Goal: Task Accomplishment & Management: Manage account settings

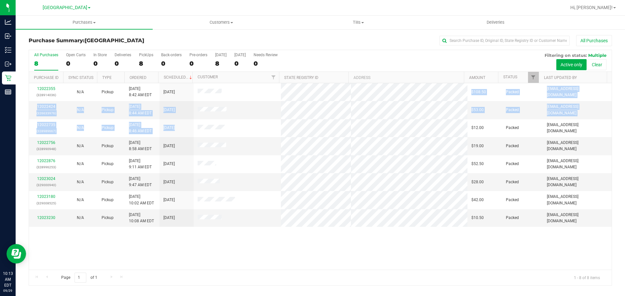
click at [283, 91] on tbody "12022355 (328914036) N/A Pickup 9/29/2025 8:42 AM EDT 9/29/2025 $108.50 Packed …" at bounding box center [320, 155] width 582 height 144
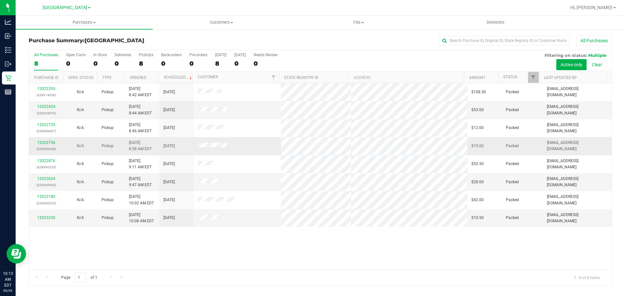
click at [276, 137] on td at bounding box center [237, 146] width 87 height 18
drag, startPoint x: 146, startPoint y: 58, endPoint x: 145, endPoint y: 54, distance: 4.1
click at [145, 54] on label "PickUps 8" at bounding box center [146, 62] width 14 height 18
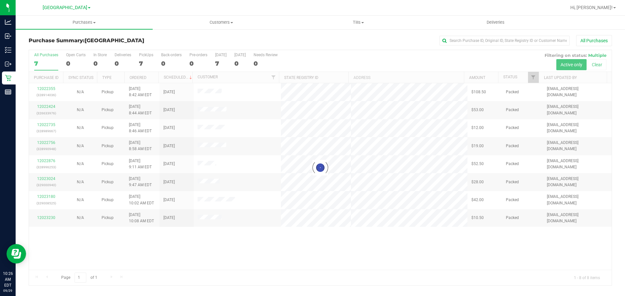
click at [178, 41] on h3 "Purchase Summary: South Tampa WC" at bounding box center [126, 41] width 194 height 6
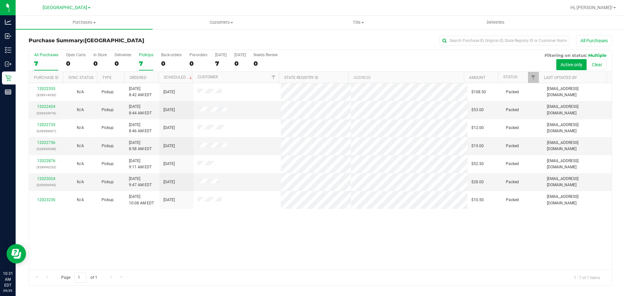
click at [145, 62] on div "7" at bounding box center [146, 63] width 14 height 7
click at [0, 0] on input "PickUps 7" at bounding box center [0, 0] width 0 height 0
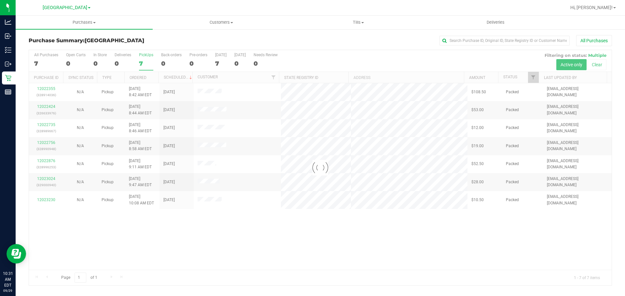
click at [157, 46] on div "Purchase Summary: South Tampa WC All Purchases" at bounding box center [320, 42] width 583 height 14
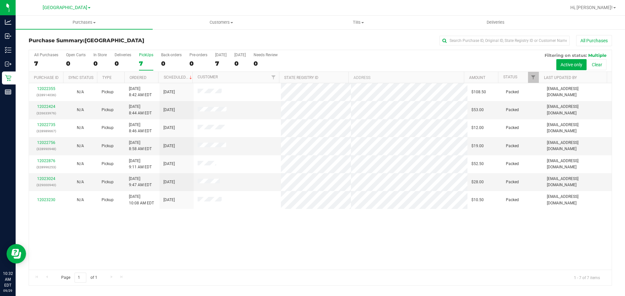
click at [145, 55] on div "PickUps" at bounding box center [146, 55] width 14 height 5
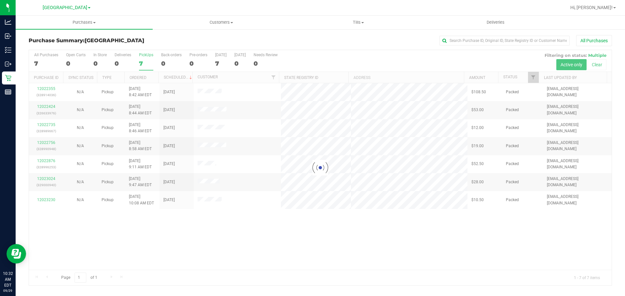
click at [150, 41] on h3 "Purchase Summary: South Tampa WC" at bounding box center [126, 41] width 194 height 6
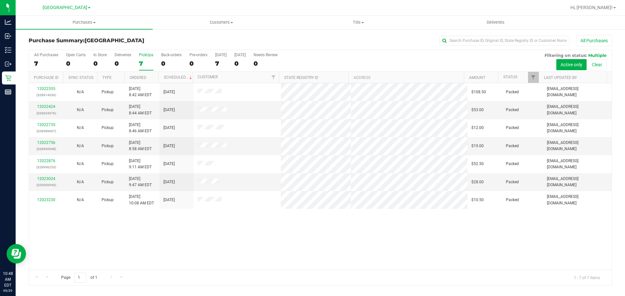
click at [145, 64] on div "7" at bounding box center [146, 63] width 14 height 7
click at [0, 0] on input "PickUps 7" at bounding box center [0, 0] width 0 height 0
click at [150, 66] on div "7" at bounding box center [146, 63] width 14 height 7
click at [0, 0] on input "PickUps 7" at bounding box center [0, 0] width 0 height 0
click at [145, 61] on div "7" at bounding box center [146, 63] width 14 height 7
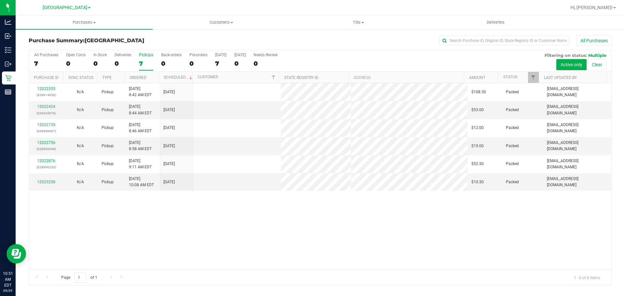
click at [0, 0] on input "PickUps 7" at bounding box center [0, 0] width 0 height 0
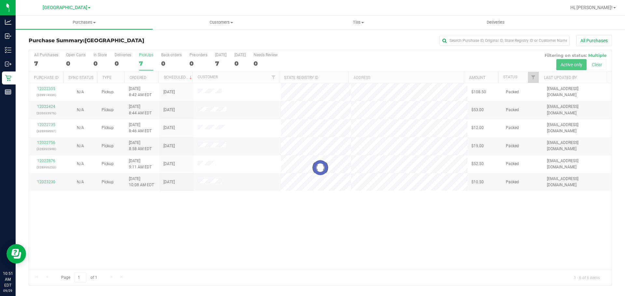
click at [160, 37] on div "Purchase Summary: South Tampa WC All Purchases" at bounding box center [320, 42] width 583 height 14
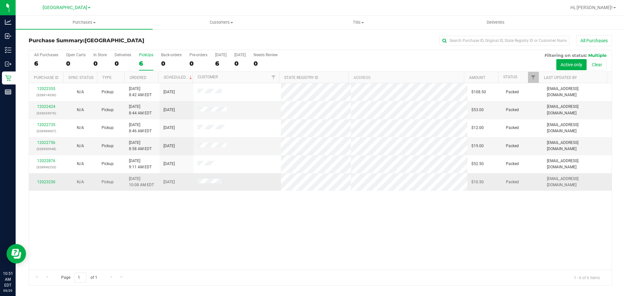
drag, startPoint x: 187, startPoint y: 92, endPoint x: 245, endPoint y: 186, distance: 110.1
click at [243, 186] on tbody "12022355 (328914036) N/A Pickup 9/29/2025 8:42 AM EDT 9/29/2025 $108.50 Packed …" at bounding box center [320, 137] width 582 height 108
click at [245, 184] on td at bounding box center [237, 182] width 87 height 18
click at [156, 60] on div "All Purchases 6 Open Carts 0 In Store 0 Deliveries 0 PickUps 6 Back-orders 0 Pr…" at bounding box center [320, 61] width 582 height 22
click at [148, 62] on div "6" at bounding box center [146, 63] width 14 height 7
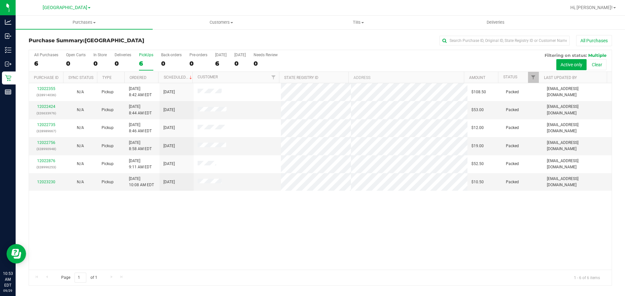
click at [0, 0] on input "PickUps 6" at bounding box center [0, 0] width 0 height 0
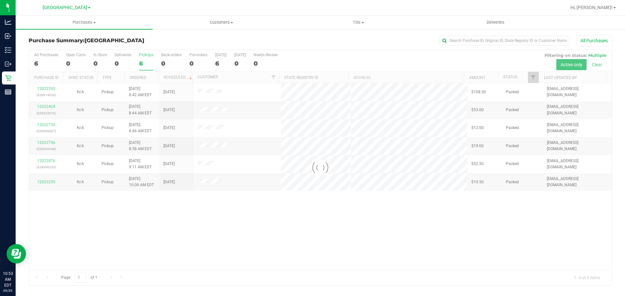
click at [159, 45] on div "Purchase Summary: South Tampa WC All Purchases" at bounding box center [320, 42] width 583 height 14
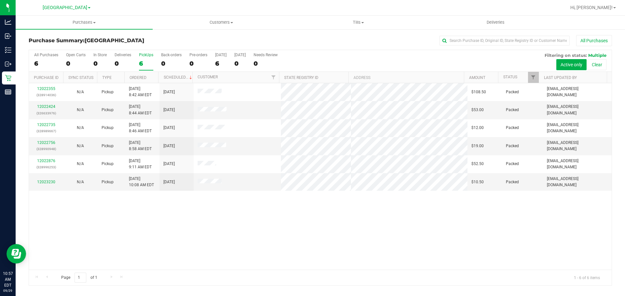
click at [146, 61] on div "6" at bounding box center [146, 63] width 14 height 7
click at [0, 0] on input "PickUps 6" at bounding box center [0, 0] width 0 height 0
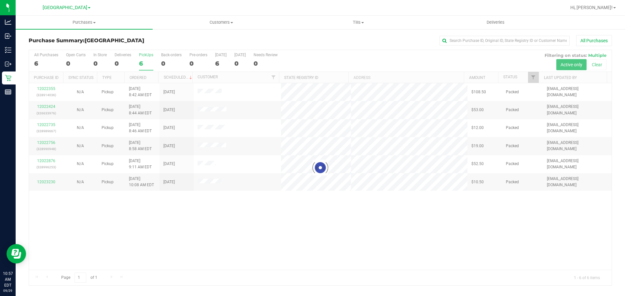
click at [154, 42] on h3 "Purchase Summary: South Tampa WC" at bounding box center [126, 41] width 194 height 6
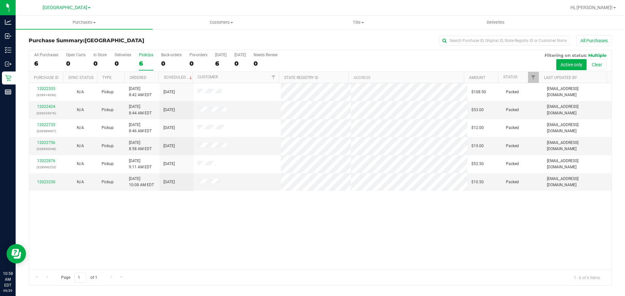
click at [142, 62] on div "6" at bounding box center [146, 63] width 14 height 7
click at [0, 0] on input "PickUps 6" at bounding box center [0, 0] width 0 height 0
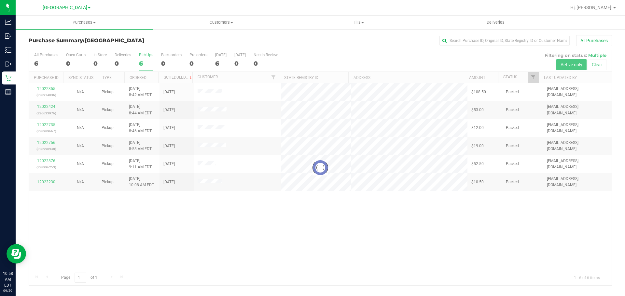
click at [161, 30] on div "Purchase Summary: South Tampa WC All Purchases Loading... All Purchases 6 Open …" at bounding box center [320, 161] width 609 height 264
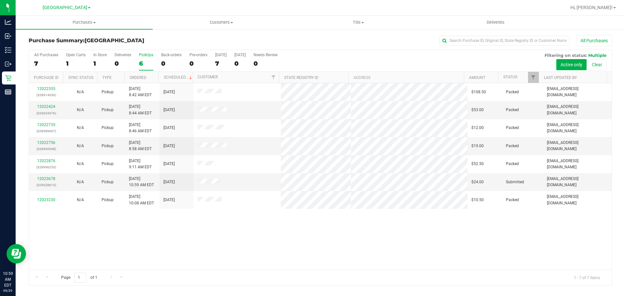
click at [147, 62] on div "6" at bounding box center [146, 63] width 14 height 7
click at [0, 0] on input "PickUps 6" at bounding box center [0, 0] width 0 height 0
click at [50, 179] on link "12023678" at bounding box center [46, 179] width 18 height 5
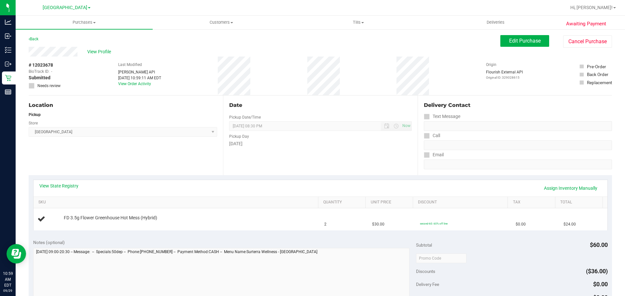
click at [261, 156] on div "Date Pickup Date/Time 09/29/2025 Now 09/29/2025 08:30 PM Now Pickup Day Monday" at bounding box center [320, 136] width 194 height 80
click at [276, 141] on div "Pickup Day Monday" at bounding box center [320, 139] width 182 height 16
click at [274, 139] on div "Pickup Day" at bounding box center [320, 135] width 182 height 9
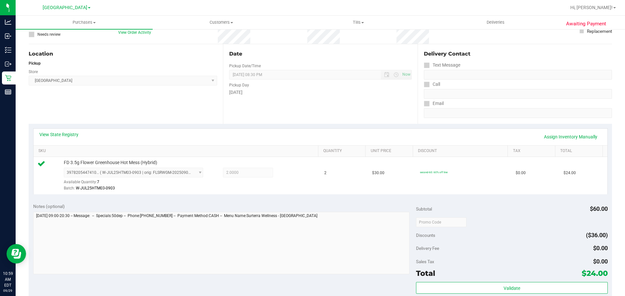
scroll to position [163, 0]
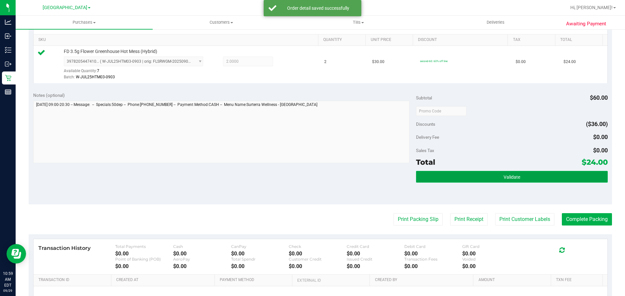
click at [440, 180] on button "Validate" at bounding box center [511, 177] width 191 height 12
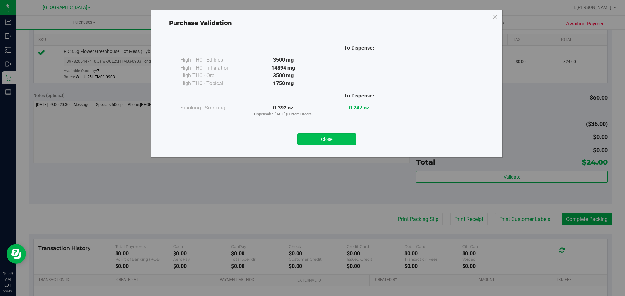
click at [343, 138] on button "Close" at bounding box center [326, 139] width 59 height 12
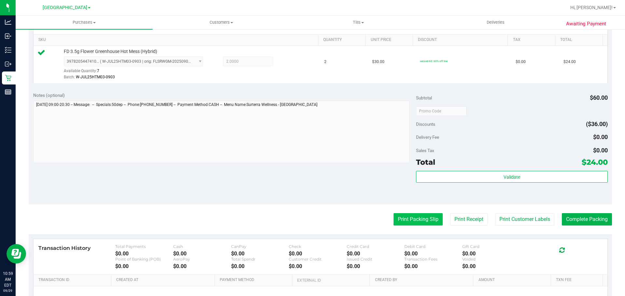
click at [408, 225] on button "Print Packing Slip" at bounding box center [417, 219] width 49 height 12
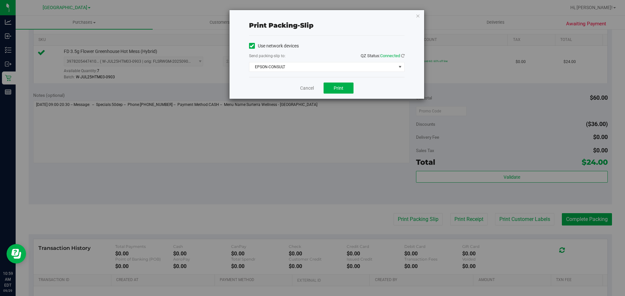
click at [324, 73] on div "Use network devices Send packing-slip to: QZ Status: Connected EPSON-CONSULT Ch…" at bounding box center [326, 56] width 155 height 41
drag, startPoint x: 299, startPoint y: 74, endPoint x: 302, endPoint y: 66, distance: 8.1
click at [300, 71] on div "Use network devices Send packing-slip to: QZ Status: Connected EPSON-CONSULT Ch…" at bounding box center [326, 56] width 155 height 41
drag, startPoint x: 302, startPoint y: 66, endPoint x: 302, endPoint y: 73, distance: 7.2
click at [302, 65] on span "EPSON-CONSULT" at bounding box center [322, 66] width 147 height 9
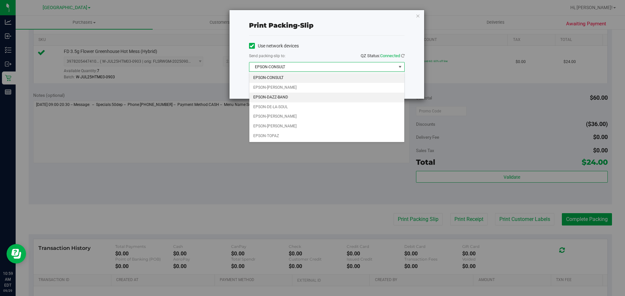
click at [288, 98] on li "EPSON-DAZZ-BAND" at bounding box center [326, 98] width 155 height 10
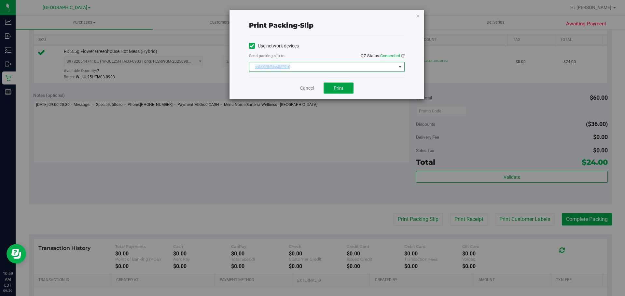
click at [340, 91] on button "Print" at bounding box center [338, 88] width 30 height 11
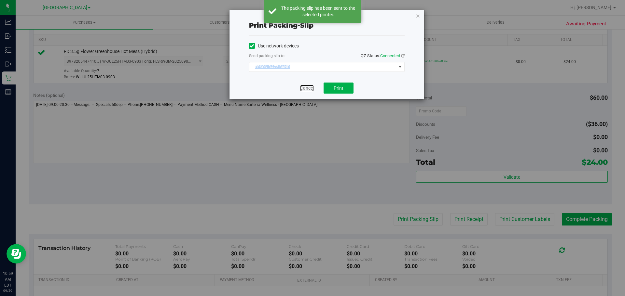
drag, startPoint x: 303, startPoint y: 89, endPoint x: 312, endPoint y: 89, distance: 9.4
click at [303, 89] on link "Cancel" at bounding box center [307, 88] width 14 height 7
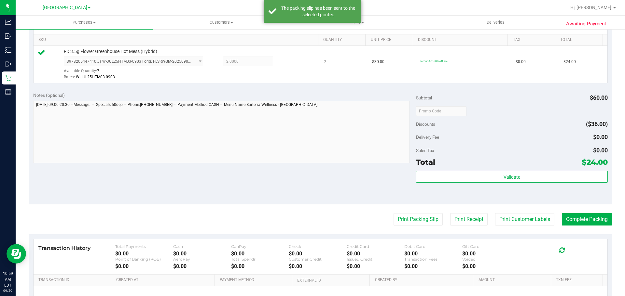
click at [327, 86] on div "View State Registry Assign Inventory Manually SKU Quantity Unit Price Discount …" at bounding box center [320, 50] width 583 height 75
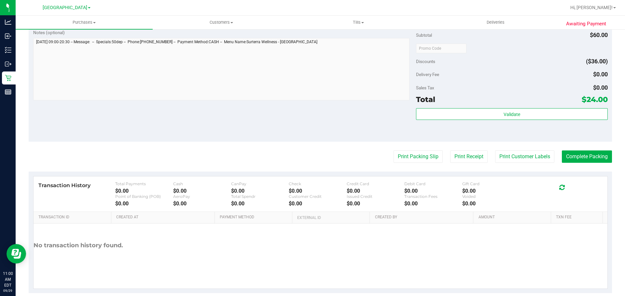
scroll to position [228, 0]
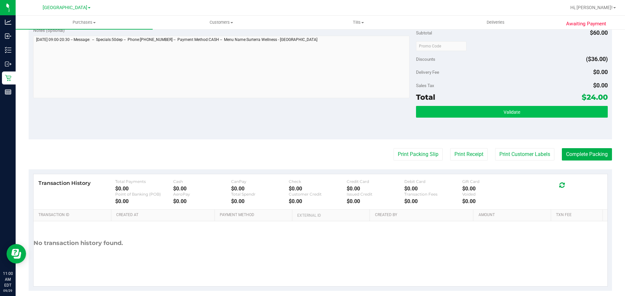
click at [522, 117] on div "Validate" at bounding box center [511, 120] width 191 height 29
click at [516, 117] on button "Validate" at bounding box center [511, 112] width 191 height 12
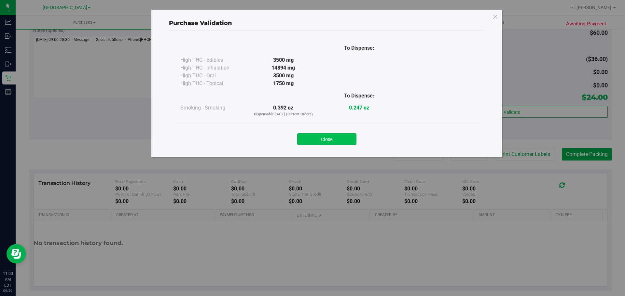
click at [346, 142] on button "Close" at bounding box center [326, 139] width 59 height 12
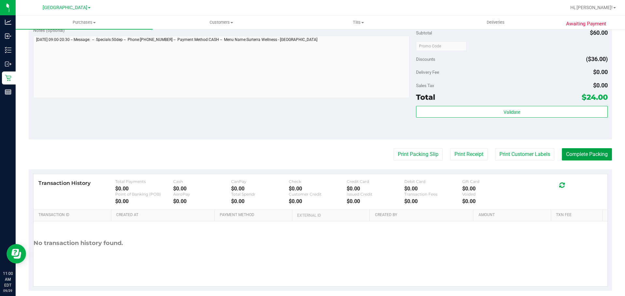
click at [583, 159] on button "Complete Packing" at bounding box center [586, 154] width 50 height 12
click at [555, 100] on div "Total $24.00" at bounding box center [511, 97] width 191 height 12
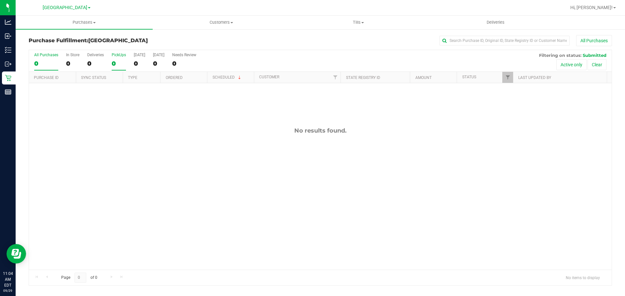
click at [114, 61] on div "0" at bounding box center [119, 63] width 14 height 7
click at [0, 0] on input "PickUps 0" at bounding box center [0, 0] width 0 height 0
click at [118, 59] on label "PickUps 0" at bounding box center [119, 62] width 14 height 18
click at [0, 0] on input "PickUps 0" at bounding box center [0, 0] width 0 height 0
click at [120, 71] on div "All Purchases 0 In Store 0 Deliveries 0 PickUps 0 Today 0 Tomorrow 0 Needs Revi…" at bounding box center [320, 61] width 582 height 22
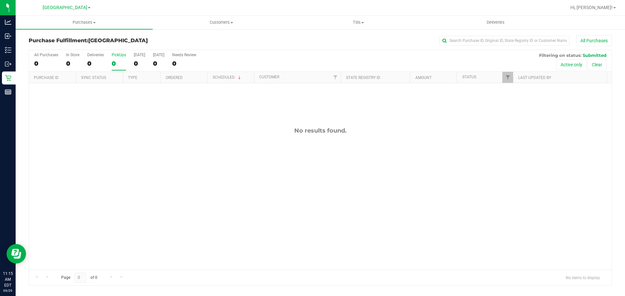
click at [121, 63] on div "0" at bounding box center [119, 63] width 14 height 7
click at [0, 0] on input "PickUps 0" at bounding box center [0, 0] width 0 height 0
drag, startPoint x: 137, startPoint y: 39, endPoint x: 97, endPoint y: 34, distance: 39.7
click at [97, 34] on div "Purchase Fulfillment: South Tampa WC All Purchases All Purchases 0 In Store 0 D…" at bounding box center [320, 161] width 609 height 264
click at [125, 35] on div "Purchase Fulfillment: [GEOGRAPHIC_DATA] All Purchases" at bounding box center [320, 42] width 583 height 14
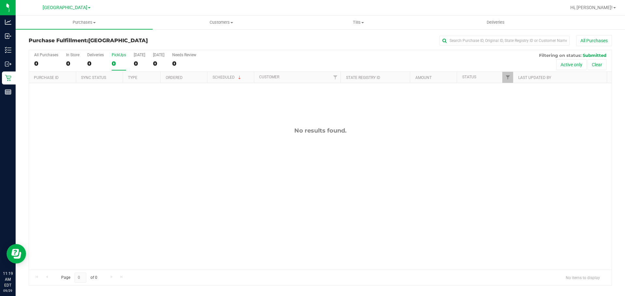
click at [118, 58] on label "PickUps 0" at bounding box center [119, 62] width 14 height 18
click at [0, 0] on input "PickUps 0" at bounding box center [0, 0] width 0 height 0
click at [145, 41] on h3 "Purchase Fulfillment: [GEOGRAPHIC_DATA]" at bounding box center [126, 41] width 194 height 6
click at [242, 39] on div "All Purchases" at bounding box center [417, 40] width 389 height 11
drag, startPoint x: 239, startPoint y: 32, endPoint x: 192, endPoint y: 23, distance: 48.6
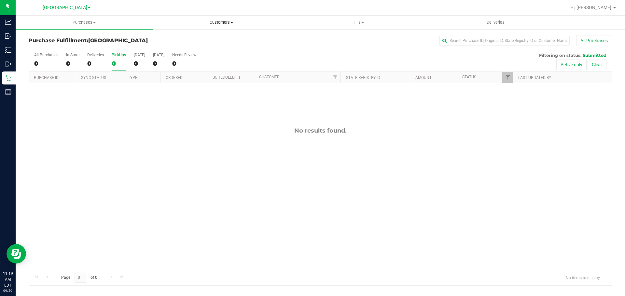
click at [192, 23] on retail "Purchases Summary of purchases Fulfillment All purchases Customers All customer…" at bounding box center [320, 154] width 609 height 277
click at [202, 44] on div "Purchase Fulfillment: [GEOGRAPHIC_DATA] All Purchases" at bounding box center [320, 42] width 583 height 14
click at [208, 42] on h3 "Purchase Fulfillment: [GEOGRAPHIC_DATA]" at bounding box center [126, 41] width 194 height 6
click at [120, 62] on div "0" at bounding box center [119, 63] width 14 height 7
click at [0, 0] on input "PickUps 0" at bounding box center [0, 0] width 0 height 0
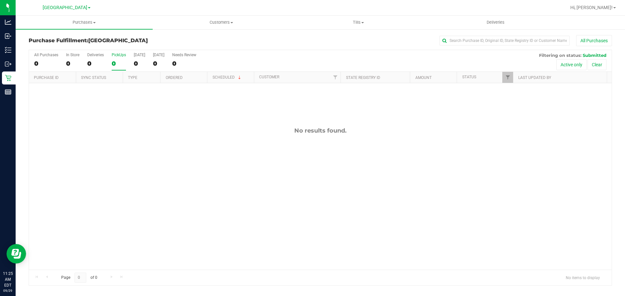
click at [233, 146] on div "No results found." at bounding box center [320, 198] width 582 height 231
click at [123, 56] on div "PickUps" at bounding box center [119, 55] width 14 height 5
click at [0, 0] on input "PickUps 0" at bounding box center [0, 0] width 0 height 0
click at [123, 58] on label "PickUps 0" at bounding box center [119, 62] width 14 height 18
click at [0, 0] on input "PickUps 0" at bounding box center [0, 0] width 0 height 0
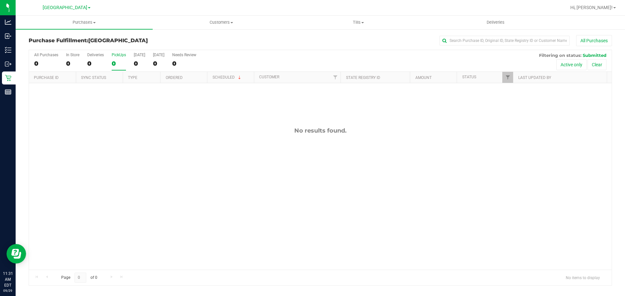
click at [167, 42] on h3 "Purchase Fulfillment: [GEOGRAPHIC_DATA]" at bounding box center [126, 41] width 194 height 6
click at [120, 62] on div "0" at bounding box center [119, 63] width 14 height 7
click at [0, 0] on input "PickUps 0" at bounding box center [0, 0] width 0 height 0
click at [179, 37] on div "Purchase Fulfillment: [GEOGRAPHIC_DATA] All Purchases" at bounding box center [320, 42] width 583 height 14
click at [186, 38] on h3 "Purchase Fulfillment: [GEOGRAPHIC_DATA]" at bounding box center [126, 41] width 194 height 6
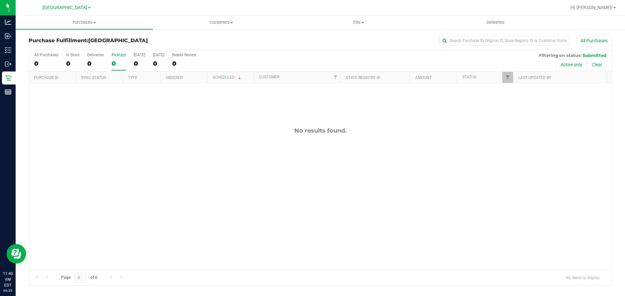
click at [122, 55] on div "PickUps" at bounding box center [119, 55] width 14 height 5
click at [0, 0] on input "PickUps 0" at bounding box center [0, 0] width 0 height 0
click at [124, 61] on div "0" at bounding box center [119, 63] width 14 height 7
click at [0, 0] on input "PickUps 0" at bounding box center [0, 0] width 0 height 0
click at [151, 41] on h3 "Purchase Fulfillment: [GEOGRAPHIC_DATA]" at bounding box center [126, 41] width 194 height 6
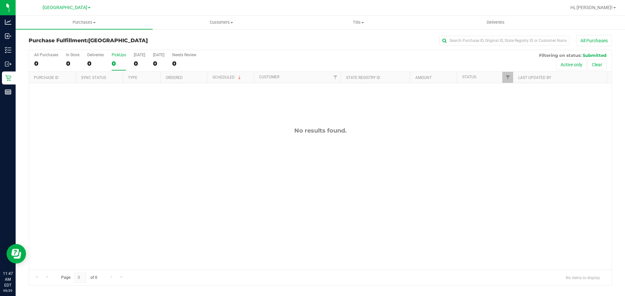
click at [119, 59] on label "PickUps 0" at bounding box center [119, 62] width 14 height 18
click at [0, 0] on input "PickUps 0" at bounding box center [0, 0] width 0 height 0
click at [114, 58] on label "PickUps 0" at bounding box center [119, 62] width 14 height 18
click at [0, 0] on input "PickUps 0" at bounding box center [0, 0] width 0 height 0
click at [166, 42] on h3 "Purchase Fulfillment: [GEOGRAPHIC_DATA]" at bounding box center [126, 41] width 194 height 6
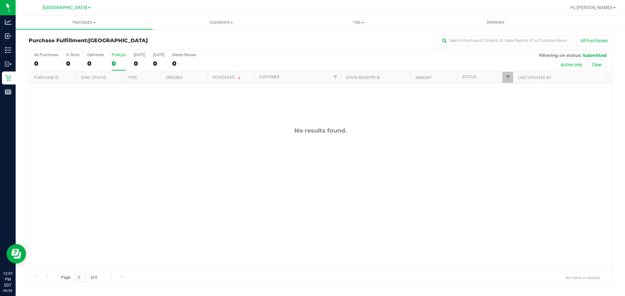
click at [118, 62] on div "0" at bounding box center [119, 63] width 14 height 7
click at [0, 0] on input "PickUps 0" at bounding box center [0, 0] width 0 height 0
click at [167, 37] on div "Purchase Fulfillment: [GEOGRAPHIC_DATA] All Purchases" at bounding box center [320, 42] width 583 height 14
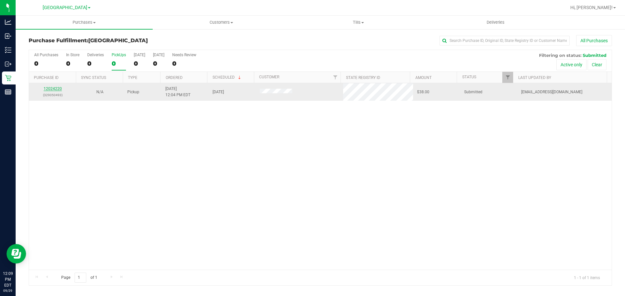
click at [56, 88] on link "12024220" at bounding box center [53, 89] width 18 height 5
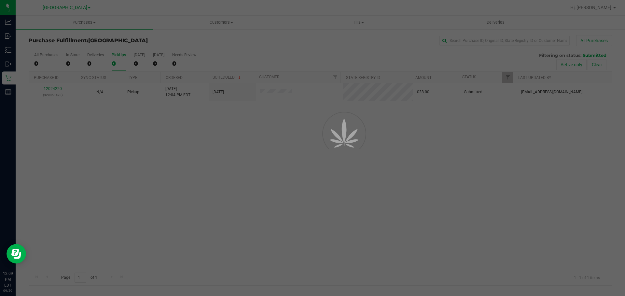
click at [153, 144] on div at bounding box center [312, 148] width 625 height 296
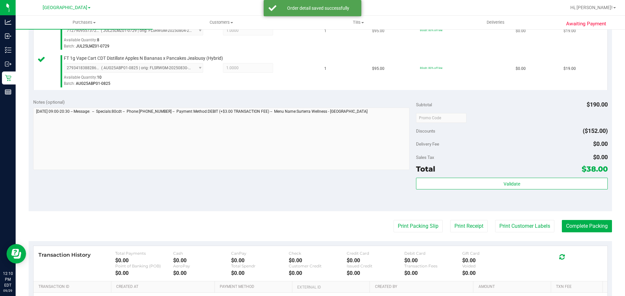
scroll to position [195, 0]
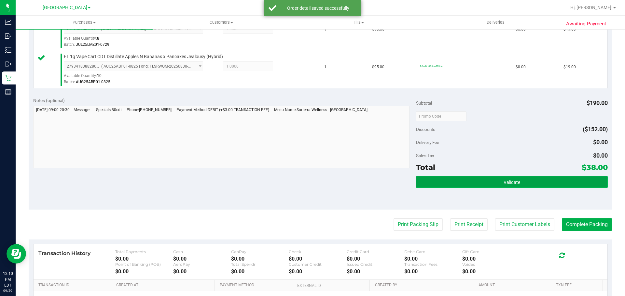
drag, startPoint x: 436, startPoint y: 182, endPoint x: 432, endPoint y: 180, distance: 4.4
click at [436, 181] on button "Validate" at bounding box center [511, 182] width 191 height 12
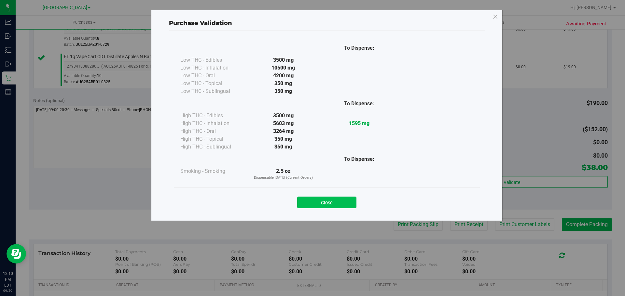
click at [325, 201] on button "Close" at bounding box center [326, 203] width 59 height 12
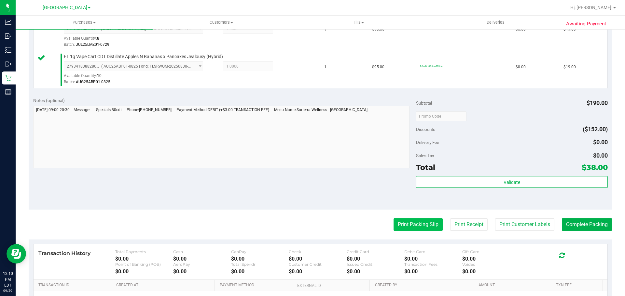
click at [408, 225] on button "Print Packing Slip" at bounding box center [417, 225] width 49 height 12
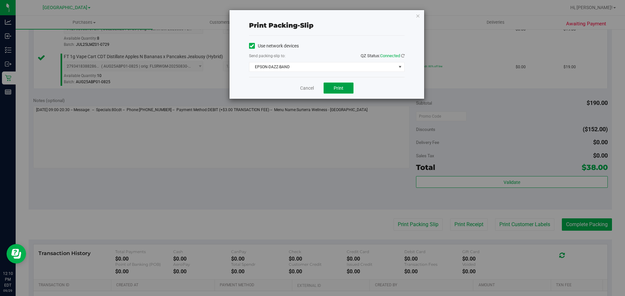
click at [334, 89] on span "Print" at bounding box center [338, 88] width 10 height 5
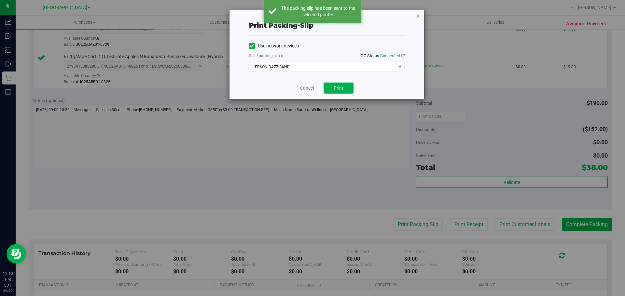
click at [310, 86] on link "Cancel" at bounding box center [307, 88] width 14 height 7
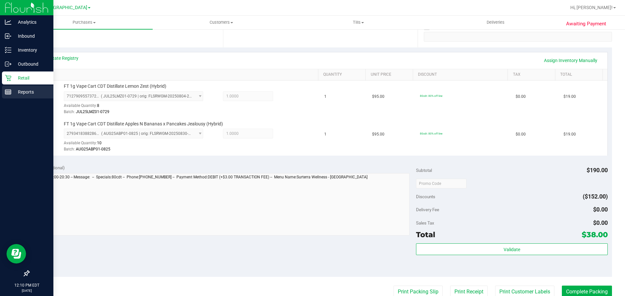
scroll to position [130, 0]
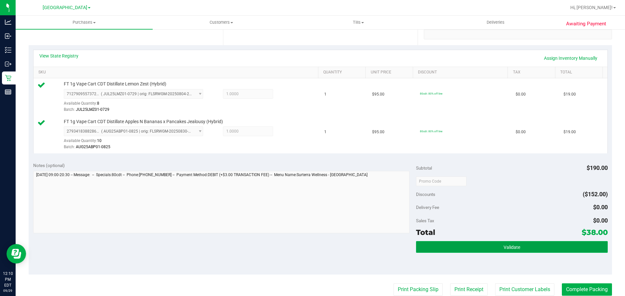
drag, startPoint x: 477, startPoint y: 249, endPoint x: 473, endPoint y: 253, distance: 4.8
click at [477, 250] on button "Validate" at bounding box center [511, 247] width 191 height 12
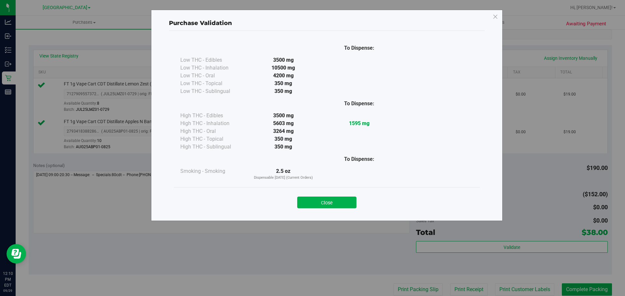
click at [340, 205] on button "Close" at bounding box center [326, 203] width 59 height 12
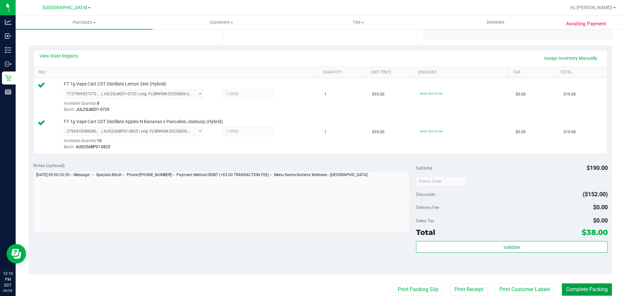
click at [567, 288] on button "Complete Packing" at bounding box center [586, 290] width 50 height 12
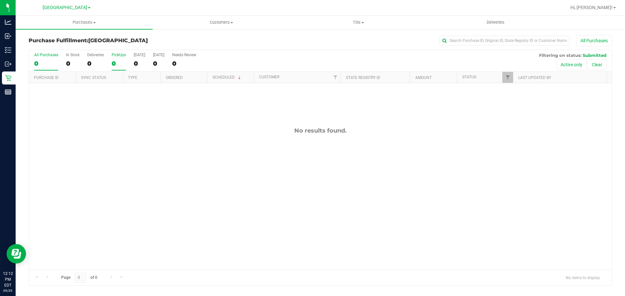
click at [116, 57] on div "PickUps" at bounding box center [119, 55] width 14 height 5
click at [177, 233] on div "No results found." at bounding box center [320, 198] width 582 height 231
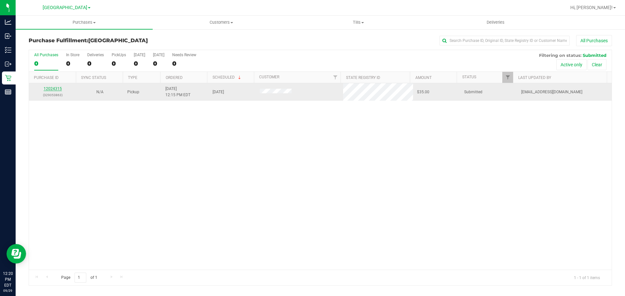
click at [50, 89] on link "12024315" at bounding box center [53, 89] width 18 height 5
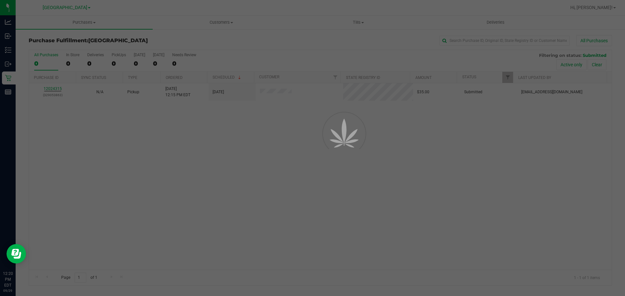
click at [161, 132] on div at bounding box center [312, 148] width 625 height 296
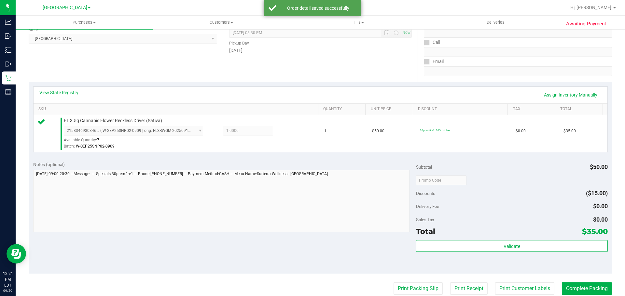
scroll to position [236, 0]
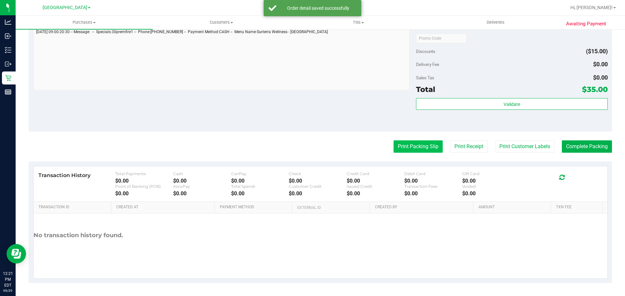
click at [405, 147] on button "Print Packing Slip" at bounding box center [417, 147] width 49 height 12
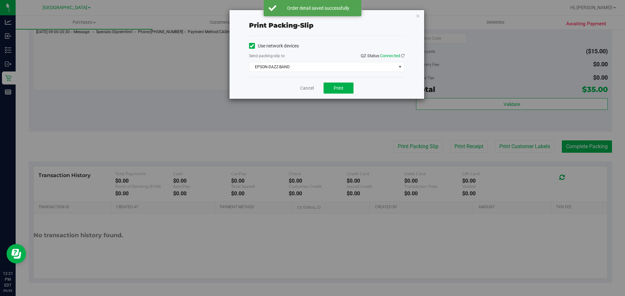
click at [342, 81] on div "Cancel Print" at bounding box center [326, 88] width 155 height 22
click at [342, 85] on button "Print" at bounding box center [338, 88] width 30 height 11
click at [306, 87] on link "Cancel" at bounding box center [307, 88] width 14 height 7
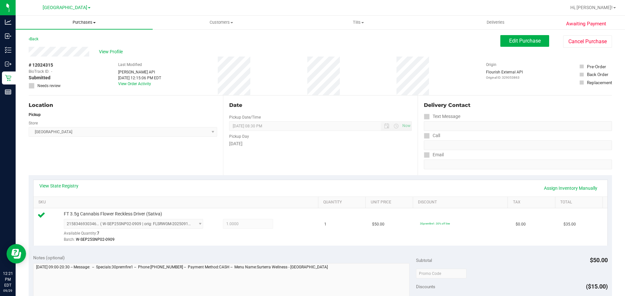
scroll to position [130, 0]
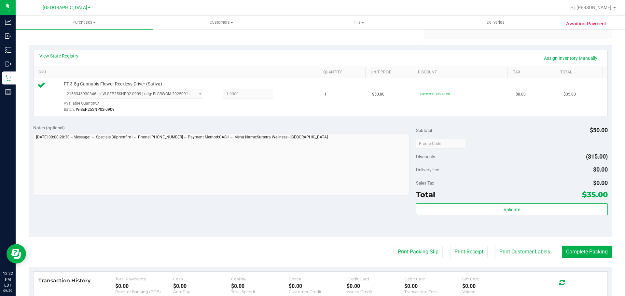
click at [547, 215] on div "Validate" at bounding box center [511, 210] width 191 height 12
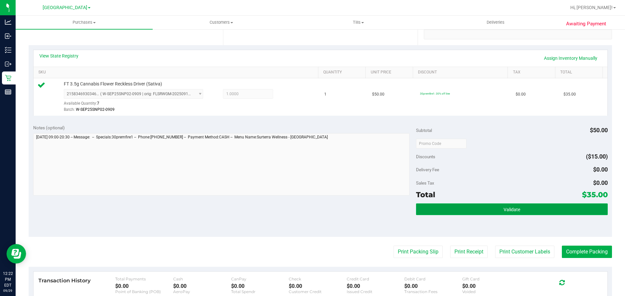
click at [544, 211] on button "Validate" at bounding box center [511, 210] width 191 height 12
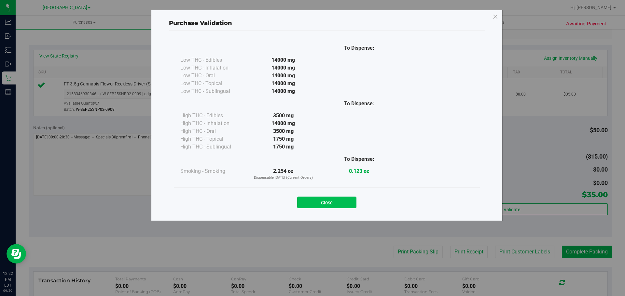
drag, startPoint x: 328, startPoint y: 203, endPoint x: 438, endPoint y: 220, distance: 111.6
click at [329, 203] on button "Close" at bounding box center [326, 203] width 59 height 12
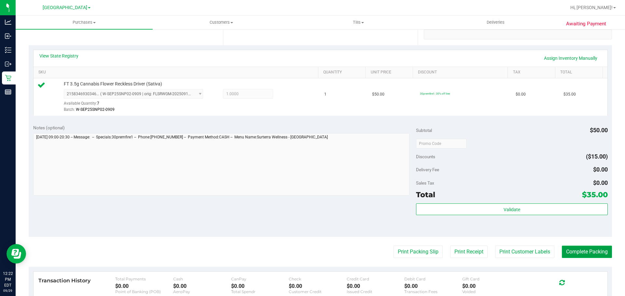
click at [574, 249] on button "Complete Packing" at bounding box center [586, 252] width 50 height 12
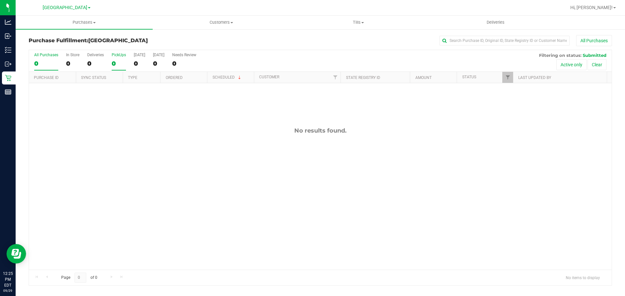
click at [113, 58] on label "PickUps 0" at bounding box center [119, 62] width 14 height 18
click at [0, 0] on input "PickUps 0" at bounding box center [0, 0] width 0 height 0
click at [152, 36] on div "Purchase Fulfillment: [GEOGRAPHIC_DATA] All Purchases" at bounding box center [320, 42] width 583 height 14
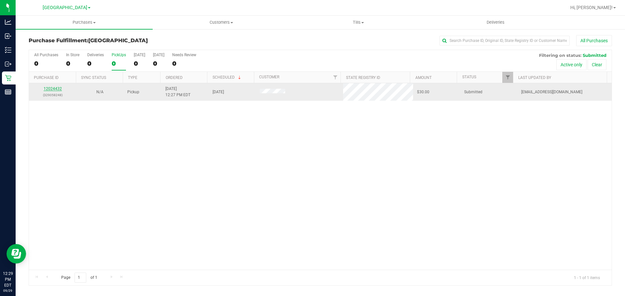
click at [53, 90] on link "12024432" at bounding box center [53, 89] width 18 height 5
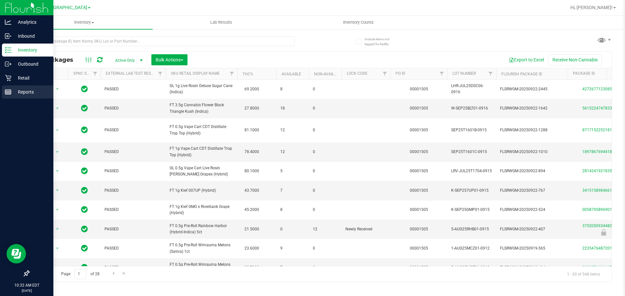
click at [13, 89] on p "Reports" at bounding box center [30, 92] width 39 height 8
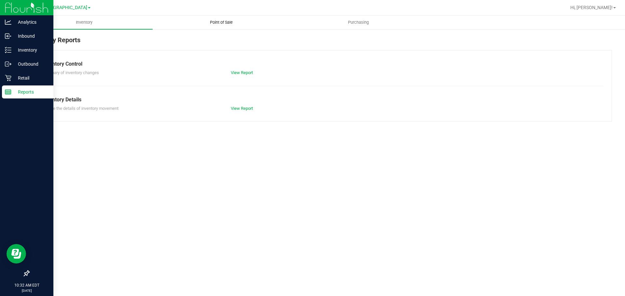
click at [222, 21] on span "Point of Sale" at bounding box center [221, 23] width 40 height 6
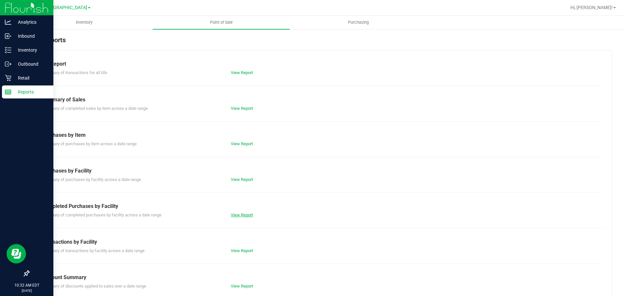
click at [240, 215] on link "View Report" at bounding box center [242, 215] width 22 height 5
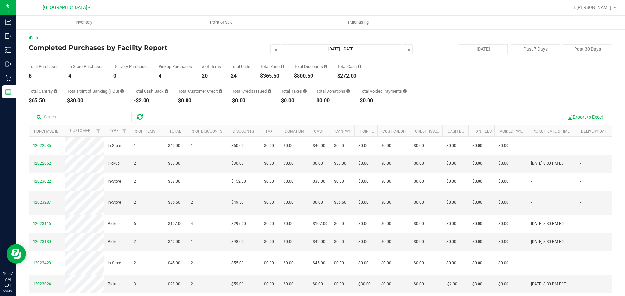
drag, startPoint x: 262, startPoint y: 75, endPoint x: 285, endPoint y: 75, distance: 22.8
click at [284, 75] on div "$365.50" at bounding box center [272, 76] width 24 height 5
click at [267, 82] on div "Total CanPay $65.50 Total Point of Banking (POB) $30.00 Total Cash Back -$2.00 …" at bounding box center [320, 91] width 583 height 25
click at [204, 249] on td "1" at bounding box center [207, 242] width 41 height 18
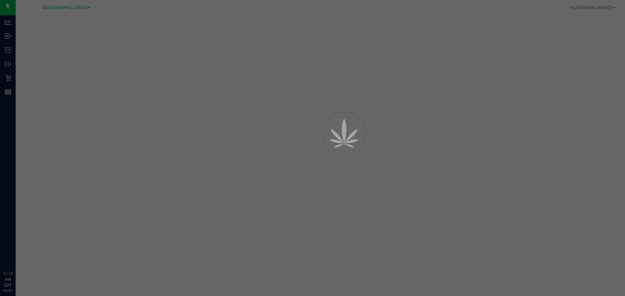
click at [107, 44] on div at bounding box center [312, 148] width 625 height 296
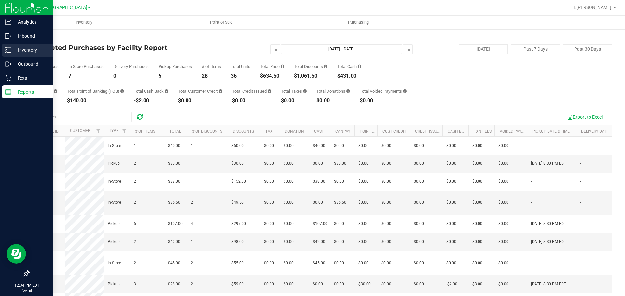
click at [9, 53] on div "Inventory" at bounding box center [27, 50] width 51 height 13
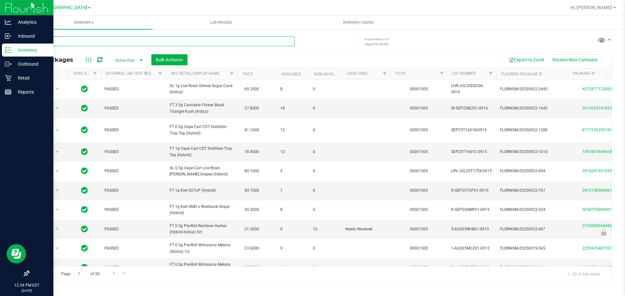
click at [171, 42] on input "text" at bounding box center [162, 41] width 266 height 10
type input "0099072371385460"
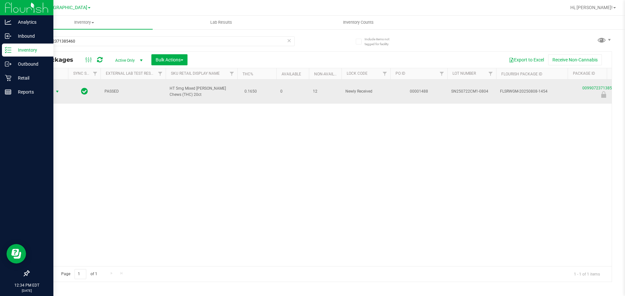
click at [52, 89] on span "Action" at bounding box center [44, 91] width 18 height 9
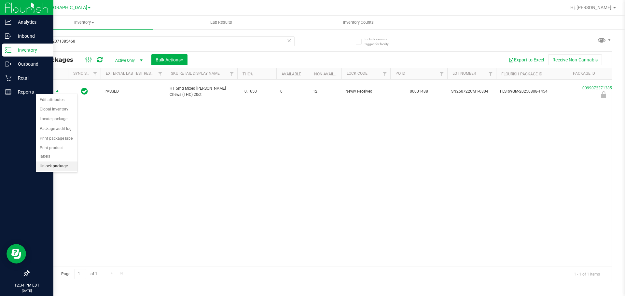
click at [52, 162] on li "Unlock package" at bounding box center [57, 167] width 42 height 10
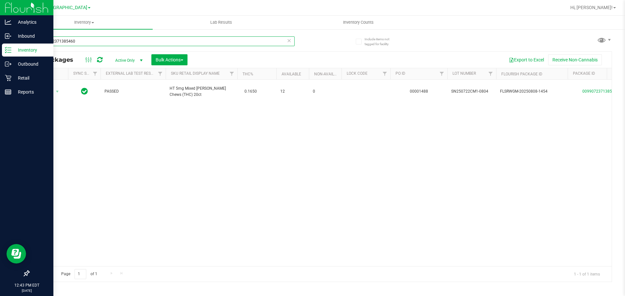
click at [285, 40] on input "0099072371385460" at bounding box center [162, 41] width 266 height 10
click at [293, 38] on input "0099072371385460" at bounding box center [162, 41] width 266 height 10
click at [287, 41] on icon at bounding box center [289, 40] width 5 height 8
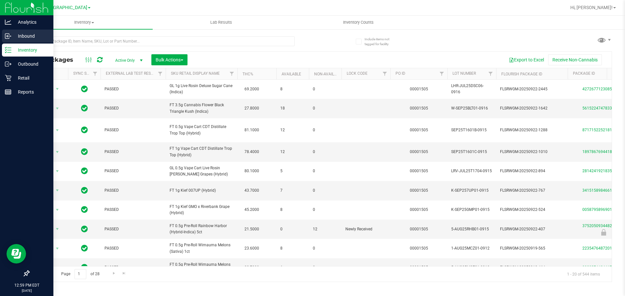
click at [12, 38] on p "Inbound" at bounding box center [30, 36] width 39 height 8
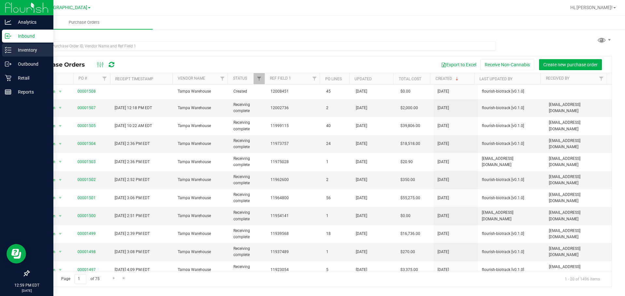
click at [7, 45] on div "Inventory" at bounding box center [27, 50] width 51 height 13
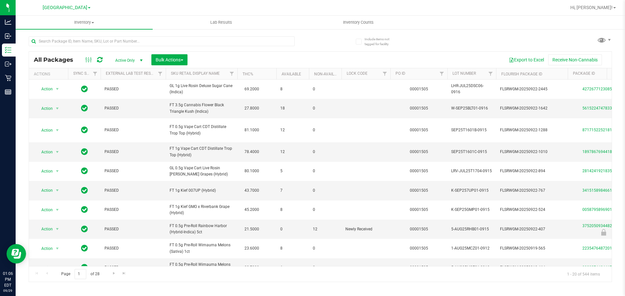
click at [335, 40] on div "All Packages Active Only Active Only Lab Samples Locked All External Internal B…" at bounding box center [320, 156] width 583 height 252
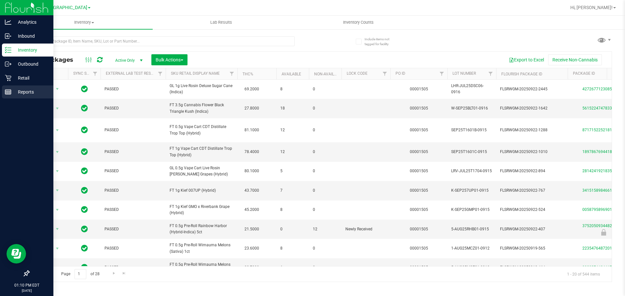
click at [15, 93] on p "Reports" at bounding box center [30, 92] width 39 height 8
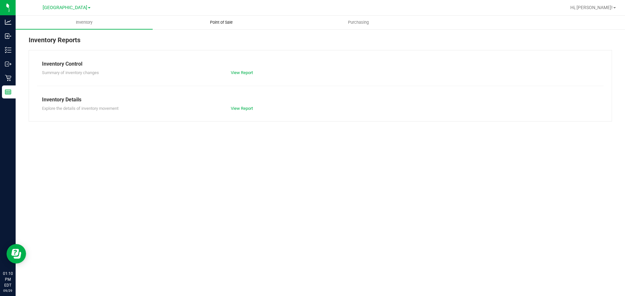
click at [224, 22] on span "Point of Sale" at bounding box center [221, 23] width 40 height 6
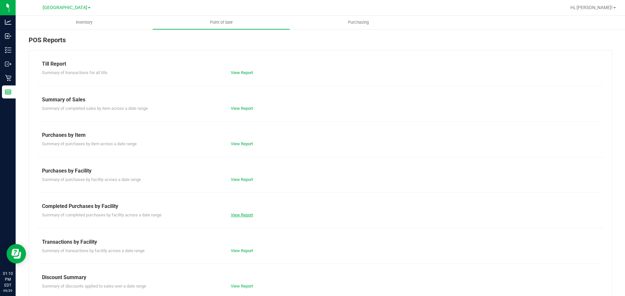
drag, startPoint x: 234, startPoint y: 211, endPoint x: 235, endPoint y: 216, distance: 5.6
click at [234, 213] on div "Summary of completed purchases by facility across a date range View Report" at bounding box center [320, 214] width 566 height 8
click at [235, 216] on link "View Report" at bounding box center [242, 215] width 22 height 5
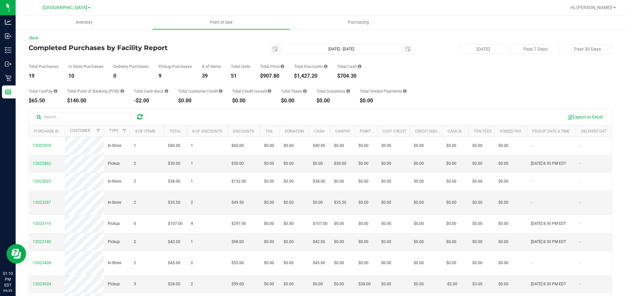
drag, startPoint x: 276, startPoint y: 79, endPoint x: 292, endPoint y: 80, distance: 16.3
click at [292, 80] on div "Total CanPay $65.50 Total Point of Banking (POB) $140.00 Total Cash Back -$2.00…" at bounding box center [320, 91] width 583 height 25
click at [293, 87] on div "Total CanPay $65.50 Total Point of Banking (POB) $140.00 Total Cash Back -$2.00…" at bounding box center [320, 91] width 583 height 25
click at [264, 76] on div "$907.80" at bounding box center [272, 76] width 24 height 5
drag, startPoint x: 266, startPoint y: 76, endPoint x: 283, endPoint y: 76, distance: 16.9
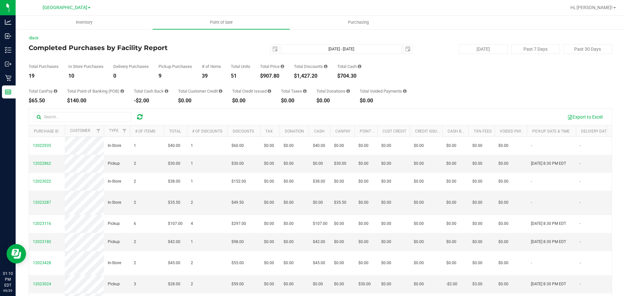
click at [283, 76] on div "$907.80" at bounding box center [272, 76] width 24 height 5
click at [270, 85] on div "Total CanPay $65.50 Total Point of Banking (POB) $140.00 Total Cash Back -$2.00…" at bounding box center [320, 91] width 583 height 25
drag, startPoint x: 27, startPoint y: 76, endPoint x: 44, endPoint y: 76, distance: 17.2
click at [44, 76] on div "Back Completed Purchases by Facility Report 2025-09-29 Sep 29, 2025 - Sep 29, 2…" at bounding box center [320, 187] width 609 height 317
click at [44, 83] on div "Total CanPay $65.50 Total Point of Banking (POB) $140.00 Total Cash Back -$2.00…" at bounding box center [320, 91] width 583 height 25
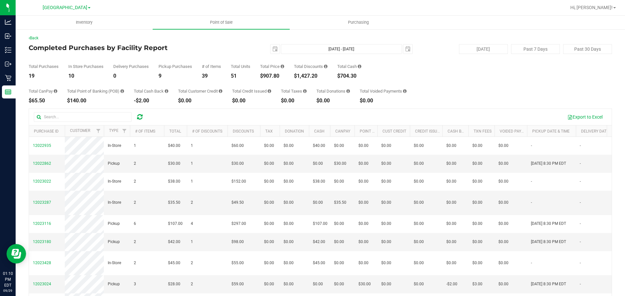
drag, startPoint x: 18, startPoint y: 4, endPoint x: 15, endPoint y: 7, distance: 3.9
click at [19, 4] on nav "South Tampa WC Hi, Raymond!" at bounding box center [320, 8] width 609 height 16
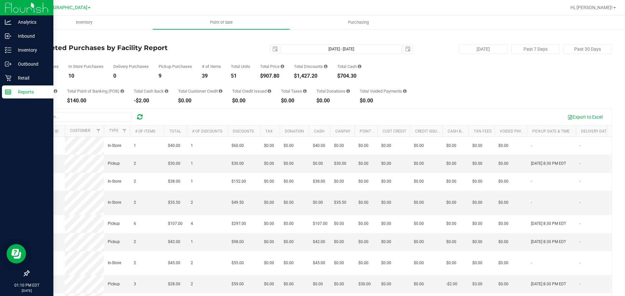
click at [12, 7] on img at bounding box center [27, 7] width 44 height 15
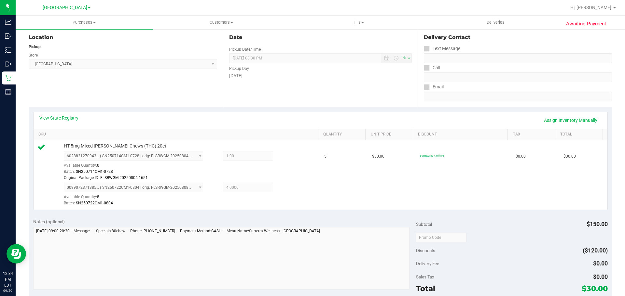
scroll to position [228, 0]
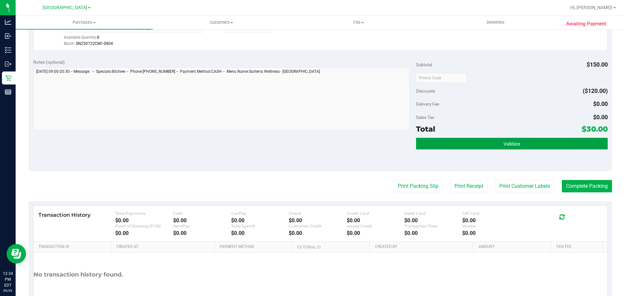
click at [461, 141] on button "Validate" at bounding box center [511, 144] width 191 height 12
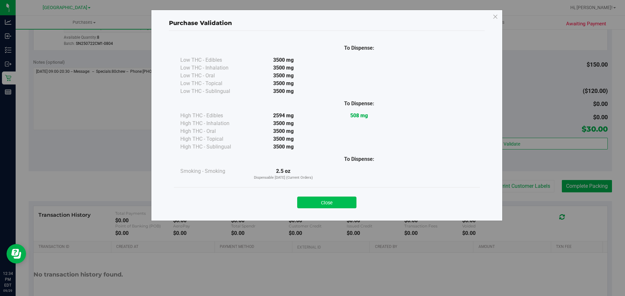
click at [330, 197] on button "Close" at bounding box center [326, 203] width 59 height 12
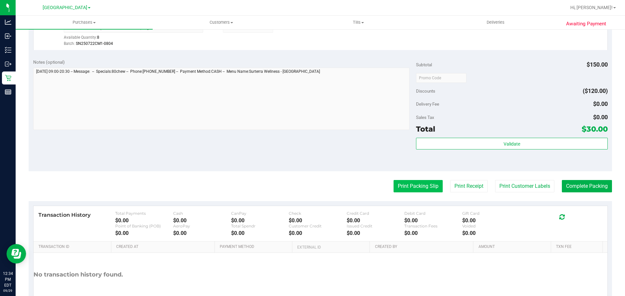
click at [398, 186] on button "Print Packing Slip" at bounding box center [417, 186] width 49 height 12
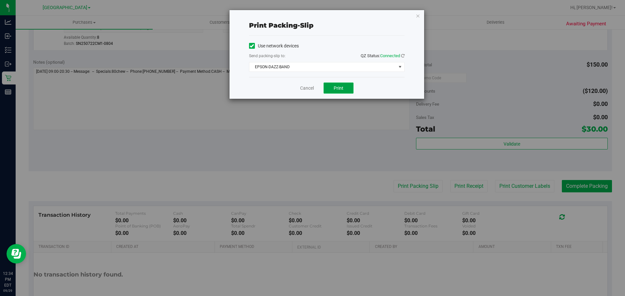
click at [344, 93] on button "Print" at bounding box center [338, 88] width 30 height 11
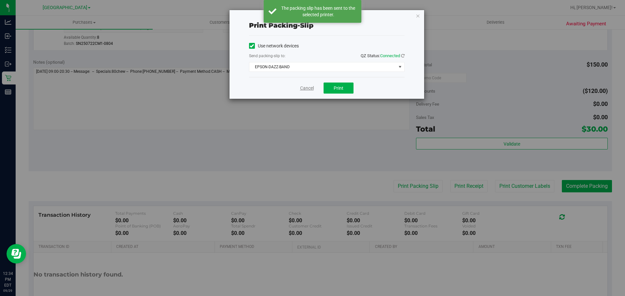
click at [312, 87] on link "Cancel" at bounding box center [307, 88] width 14 height 7
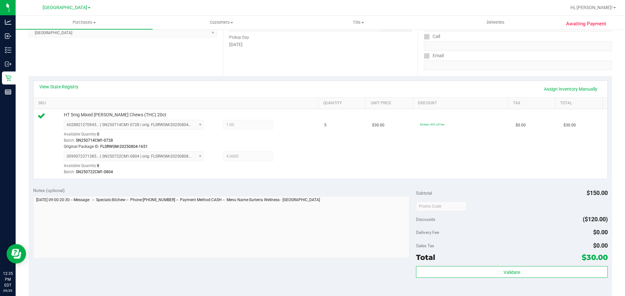
scroll to position [195, 0]
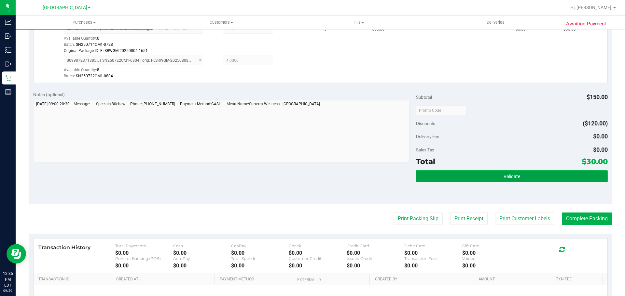
click at [491, 171] on button "Validate" at bounding box center [511, 176] width 191 height 12
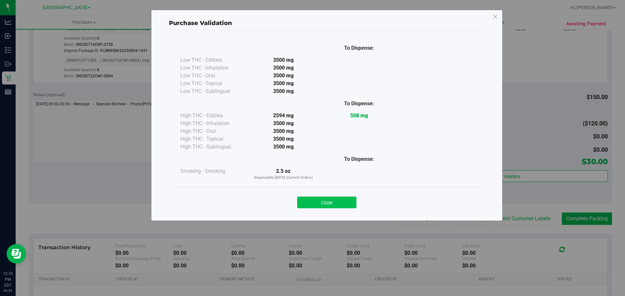
drag, startPoint x: 338, startPoint y: 197, endPoint x: 419, endPoint y: 210, distance: 82.0
click at [338, 197] on button "Close" at bounding box center [326, 203] width 59 height 12
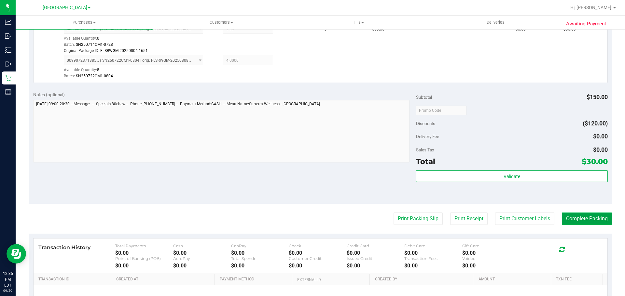
click at [588, 224] on button "Complete Packing" at bounding box center [586, 219] width 50 height 12
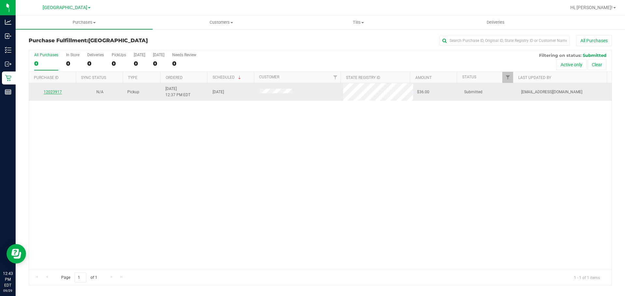
click at [57, 90] on link "12023917" at bounding box center [53, 92] width 18 height 5
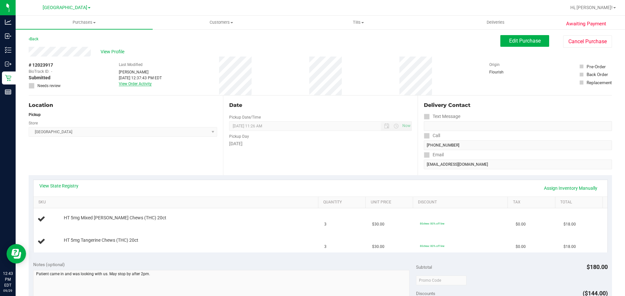
click at [148, 86] on link "View Order Activity" at bounding box center [135, 84] width 33 height 5
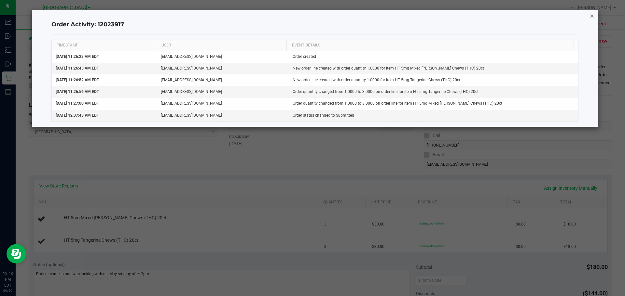
click at [593, 16] on icon "button" at bounding box center [591, 16] width 5 height 8
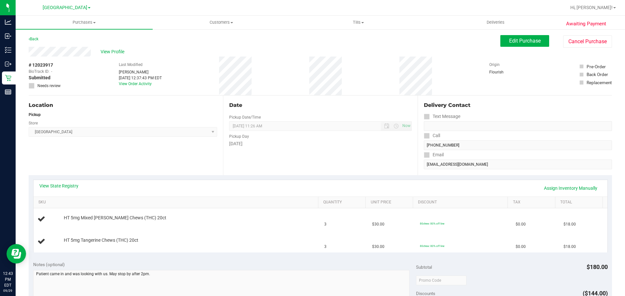
click at [265, 110] on div "Date Pickup Date/Time [DATE] Now [DATE] 11:26 AM Now Pickup Day [DATE]" at bounding box center [320, 136] width 194 height 80
click at [36, 39] on link "Back" at bounding box center [34, 39] width 10 height 5
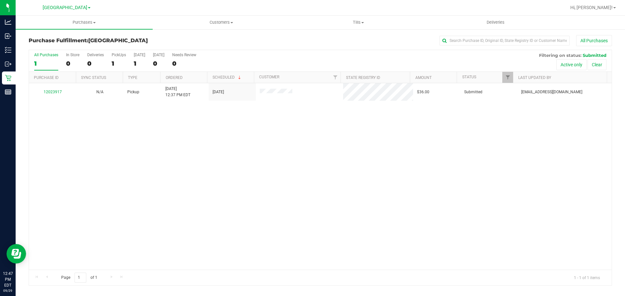
click at [169, 134] on div "12023917 N/A Pickup [DATE] 12:37 PM EDT 9/29/2025 $36.00 Submitted [EMAIL_ADDRE…" at bounding box center [320, 176] width 582 height 187
click at [121, 62] on div "1" at bounding box center [119, 63] width 14 height 7
click at [0, 0] on input "PickUps 1" at bounding box center [0, 0] width 0 height 0
click at [197, 30] on div "Purchase Fulfillment: [GEOGRAPHIC_DATA] All Purchases All Purchases 1 In Store …" at bounding box center [320, 161] width 609 height 264
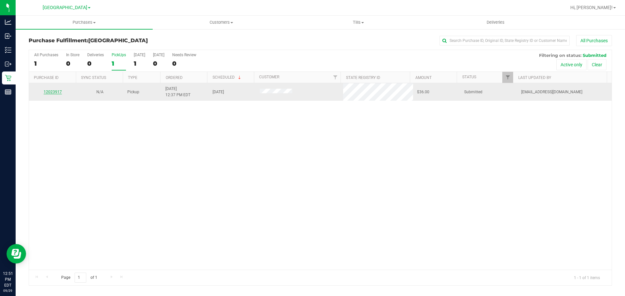
click at [52, 90] on link "12023917" at bounding box center [53, 92] width 18 height 5
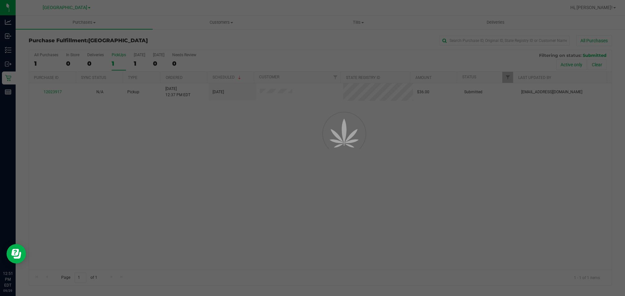
click at [172, 193] on div at bounding box center [312, 148] width 625 height 296
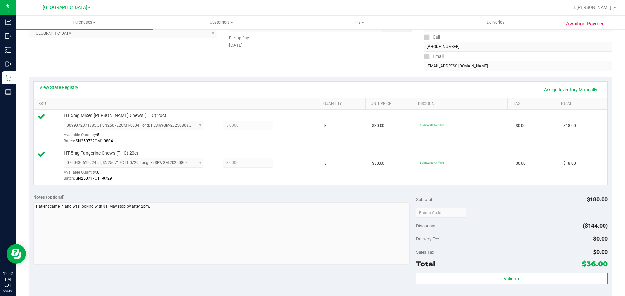
scroll to position [163, 0]
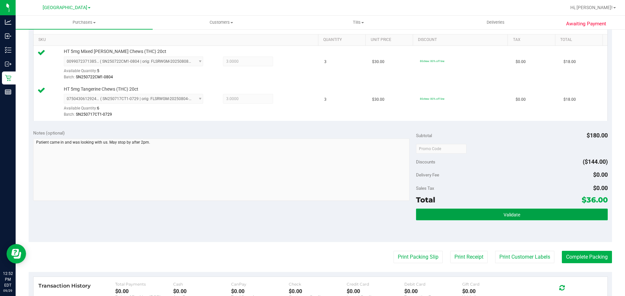
click at [445, 216] on button "Validate" at bounding box center [511, 215] width 191 height 12
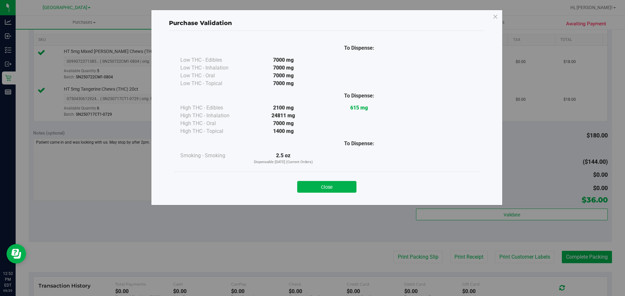
click at [347, 194] on div "Close" at bounding box center [327, 185] width 306 height 26
click at [348, 182] on button "Close" at bounding box center [326, 187] width 59 height 12
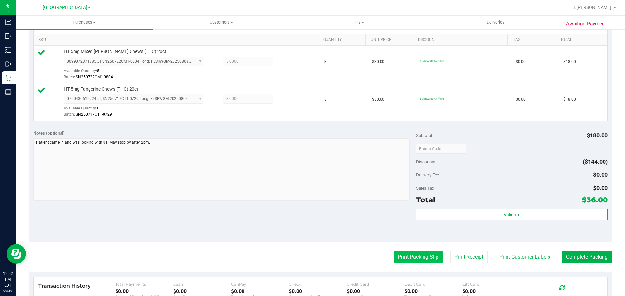
click at [418, 259] on button "Print Packing Slip" at bounding box center [417, 257] width 49 height 12
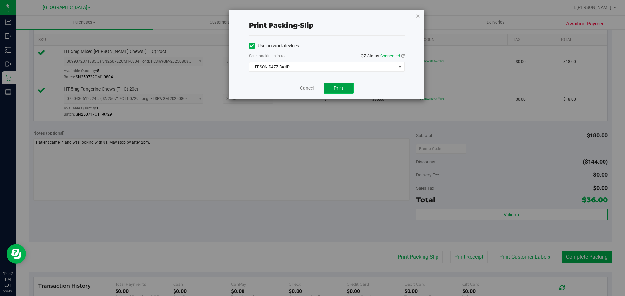
click at [336, 93] on button "Print" at bounding box center [338, 88] width 30 height 11
click at [308, 89] on link "Cancel" at bounding box center [307, 88] width 14 height 7
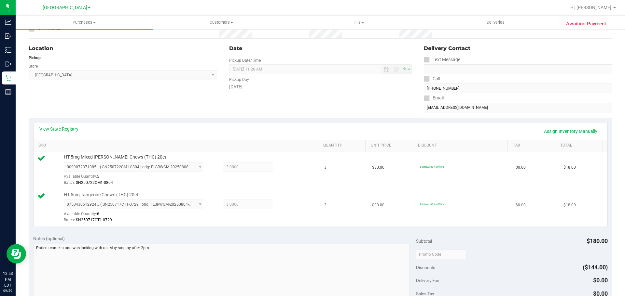
scroll to position [195, 0]
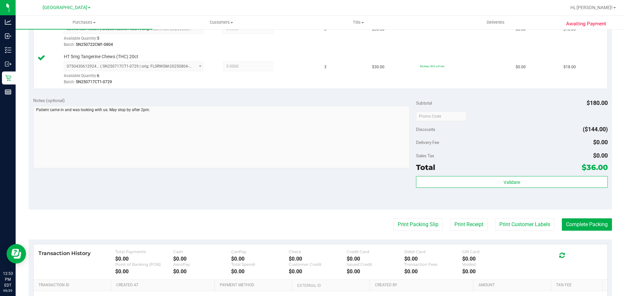
click at [501, 195] on div "Validate" at bounding box center [511, 190] width 191 height 29
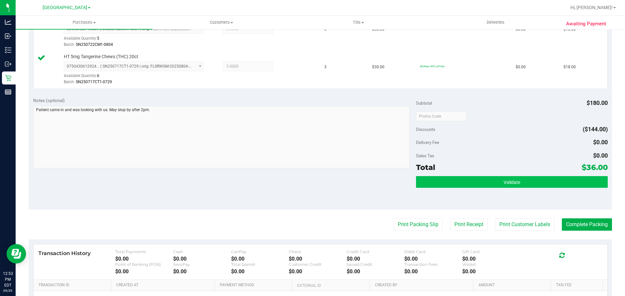
click at [500, 185] on div "Validate" at bounding box center [511, 190] width 191 height 29
click at [503, 181] on span "Validate" at bounding box center [511, 182] width 17 height 5
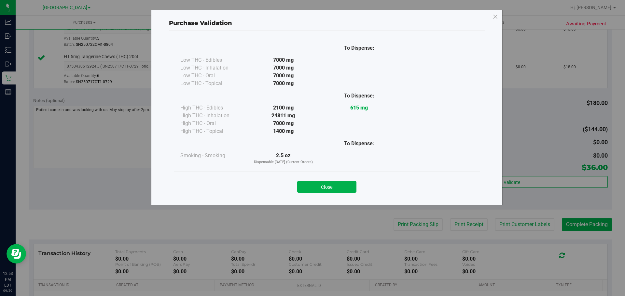
click at [330, 186] on button "Close" at bounding box center [326, 187] width 59 height 12
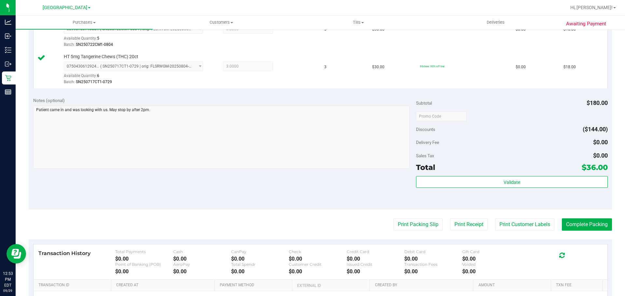
drag, startPoint x: 346, startPoint y: 197, endPoint x: 364, endPoint y: 196, distance: 17.9
click at [347, 197] on div "Notes (optional) Subtotal $180.00 Discounts ($144.00) Delivery Fee $0.00 Sales …" at bounding box center [320, 151] width 583 height 117
click at [582, 223] on button "Complete Packing" at bounding box center [586, 225] width 50 height 12
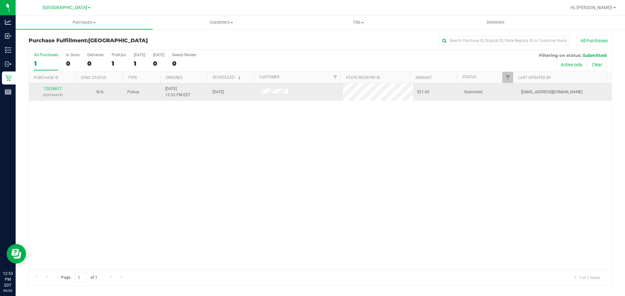
click at [59, 86] on div "12024617 (320764479)" at bounding box center [52, 92] width 39 height 12
click at [58, 88] on link "12024617" at bounding box center [53, 89] width 18 height 5
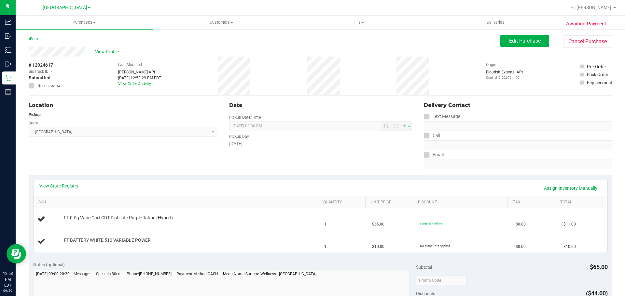
click at [163, 154] on div "Location Pickup Store [GEOGRAPHIC_DATA] WC Select Store [PERSON_NAME][GEOGRAPHI…" at bounding box center [126, 136] width 194 height 80
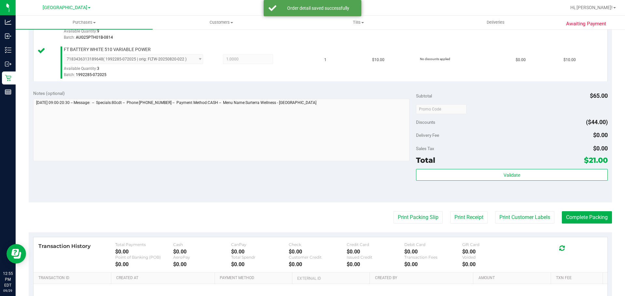
scroll to position [273, 0]
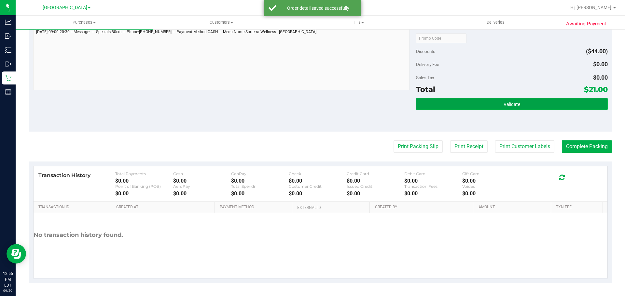
click at [463, 109] on button "Validate" at bounding box center [511, 104] width 191 height 12
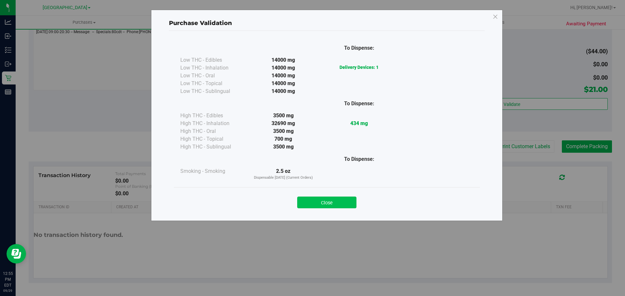
click at [328, 200] on button "Close" at bounding box center [326, 203] width 59 height 12
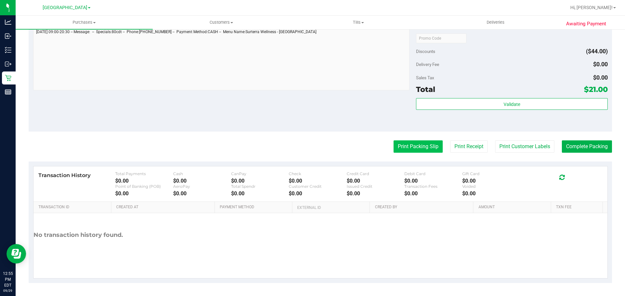
click at [395, 148] on button "Print Packing Slip" at bounding box center [417, 147] width 49 height 12
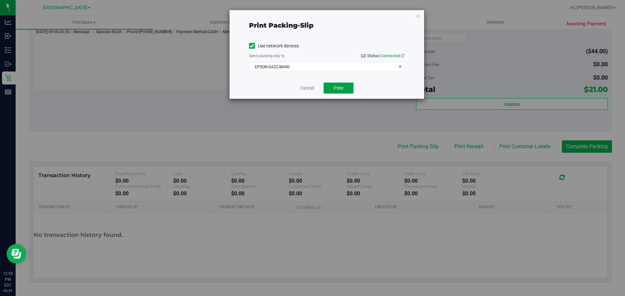
click at [342, 91] on button "Print" at bounding box center [338, 88] width 30 height 11
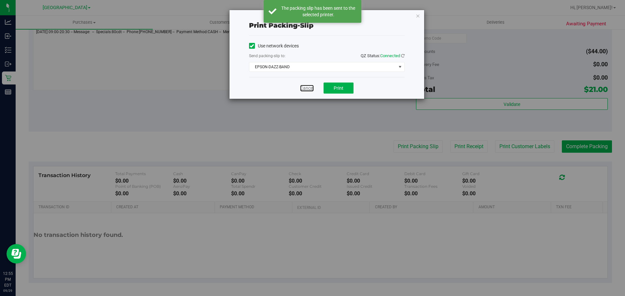
drag, startPoint x: 311, startPoint y: 86, endPoint x: 307, endPoint y: 93, distance: 7.3
click at [311, 86] on link "Cancel" at bounding box center [307, 88] width 14 height 7
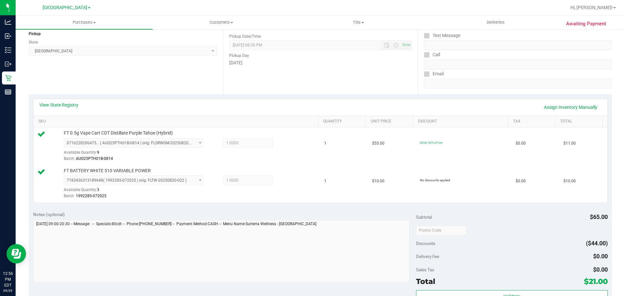
scroll to position [130, 0]
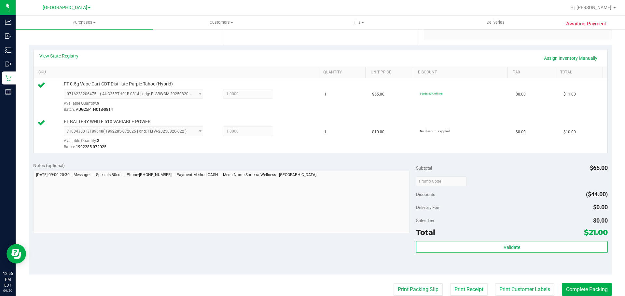
drag, startPoint x: 456, startPoint y: 238, endPoint x: 454, endPoint y: 258, distance: 20.3
click at [456, 238] on div "Total $21.00" at bounding box center [511, 233] width 191 height 12
click at [452, 262] on div "Validate" at bounding box center [511, 255] width 191 height 29
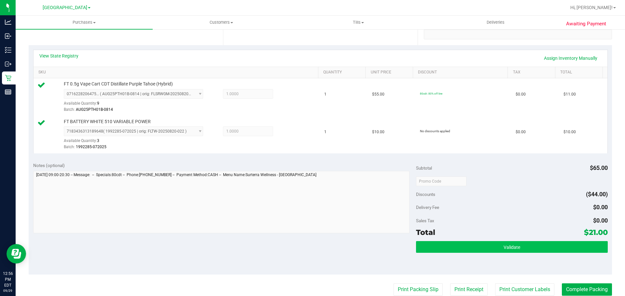
drag, startPoint x: 448, startPoint y: 254, endPoint x: 446, endPoint y: 247, distance: 7.3
click at [448, 249] on div "Validate" at bounding box center [511, 255] width 191 height 29
click at [446, 248] on button "Validate" at bounding box center [511, 247] width 191 height 12
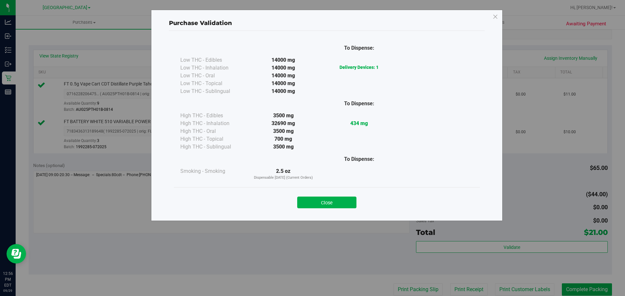
click at [343, 210] on div "Close" at bounding box center [327, 200] width 306 height 26
click at [344, 207] on button "Close" at bounding box center [326, 203] width 59 height 12
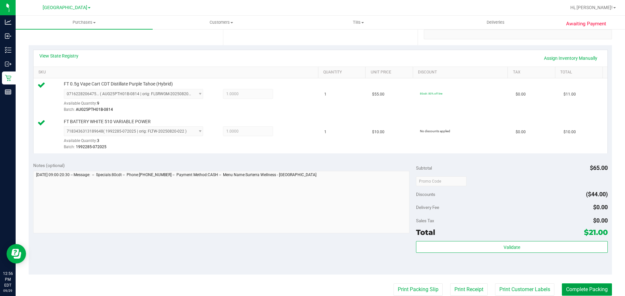
click at [581, 293] on button "Complete Packing" at bounding box center [586, 290] width 50 height 12
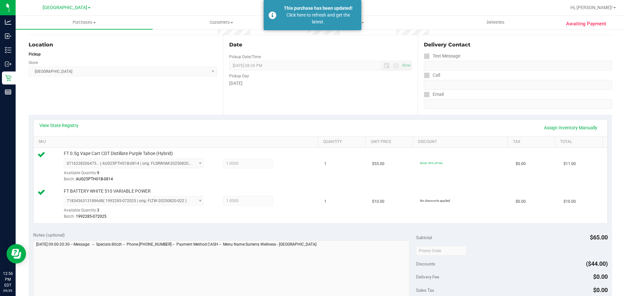
scroll to position [0, 0]
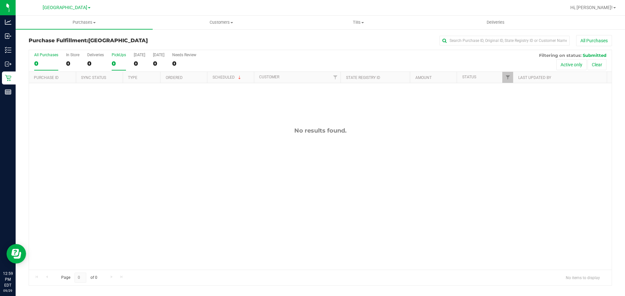
click at [123, 62] on div "0" at bounding box center [119, 63] width 14 height 7
click at [0, 0] on input "PickUps 0" at bounding box center [0, 0] width 0 height 0
click at [156, 40] on h3 "Purchase Fulfillment: [GEOGRAPHIC_DATA]" at bounding box center [126, 41] width 194 height 6
click at [119, 65] on div "0" at bounding box center [119, 63] width 14 height 7
click at [0, 0] on input "PickUps 0" at bounding box center [0, 0] width 0 height 0
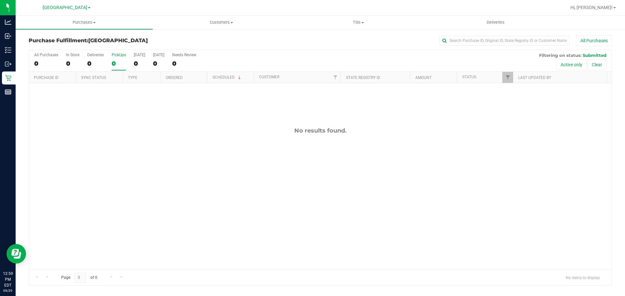
click at [154, 44] on div "Purchase Fulfillment: [GEOGRAPHIC_DATA] All Purchases" at bounding box center [320, 42] width 583 height 14
click at [119, 54] on div "PickUps" at bounding box center [119, 55] width 14 height 5
click at [0, 0] on input "PickUps 0" at bounding box center [0, 0] width 0 height 0
click at [159, 37] on div "Purchase Fulfillment: [GEOGRAPHIC_DATA] All Purchases" at bounding box center [320, 42] width 583 height 14
click at [119, 60] on div "0" at bounding box center [119, 63] width 14 height 7
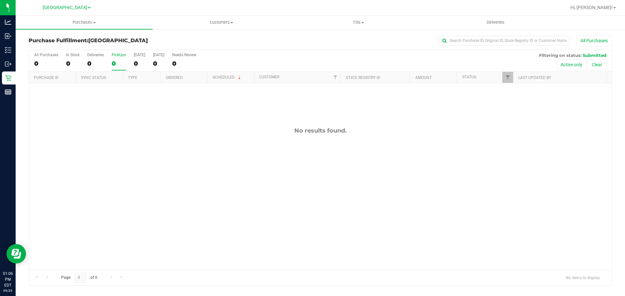
click at [0, 0] on input "PickUps 0" at bounding box center [0, 0] width 0 height 0
click at [119, 54] on div "PickUps" at bounding box center [119, 55] width 14 height 5
click at [0, 0] on input "PickUps 0" at bounding box center [0, 0] width 0 height 0
click at [115, 64] on div "0" at bounding box center [119, 63] width 14 height 7
click at [0, 0] on input "PickUps 0" at bounding box center [0, 0] width 0 height 0
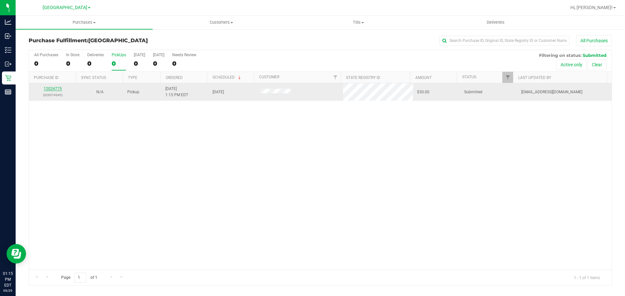
click at [56, 87] on link "12024775" at bounding box center [53, 89] width 18 height 5
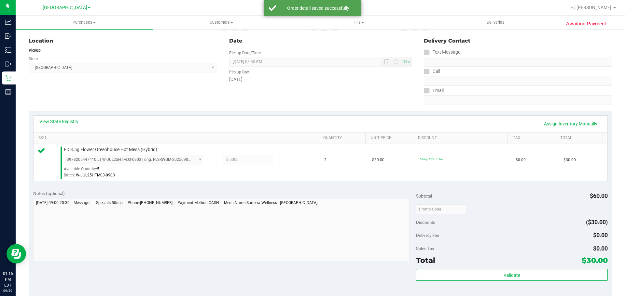
scroll to position [163, 0]
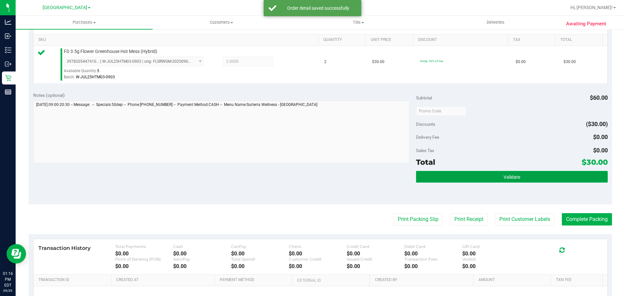
click at [459, 173] on button "Validate" at bounding box center [511, 177] width 191 height 12
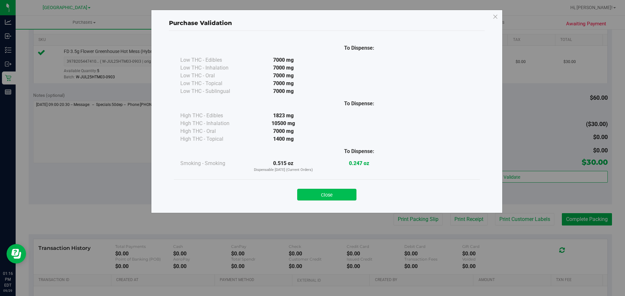
click at [322, 197] on button "Close" at bounding box center [326, 195] width 59 height 12
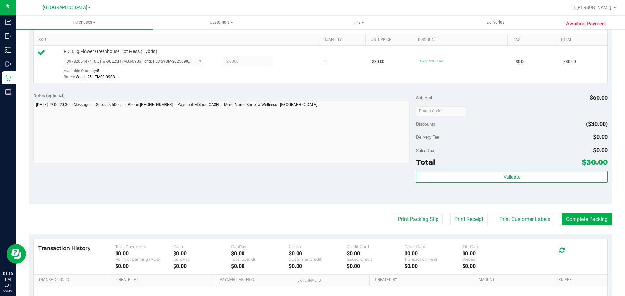
click at [413, 213] on purchase-details "Back Edit Purchase Cancel Purchase View Profile # 12024775 BioTrack ID: - Submi…" at bounding box center [320, 114] width 583 height 484
click at [405, 218] on button "Print Packing Slip" at bounding box center [417, 219] width 49 height 12
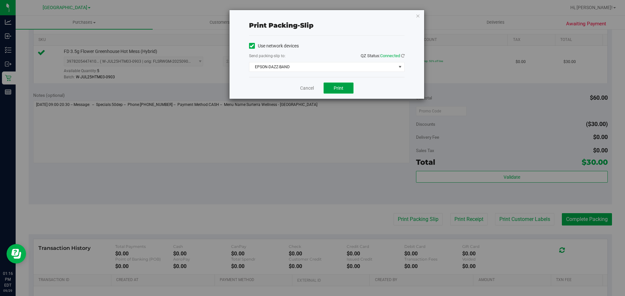
click at [336, 92] on button "Print" at bounding box center [338, 88] width 30 height 11
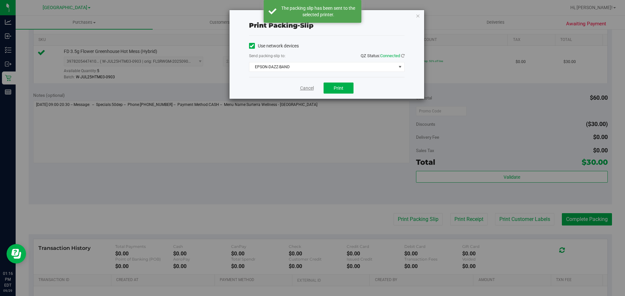
click at [306, 86] on link "Cancel" at bounding box center [307, 88] width 14 height 7
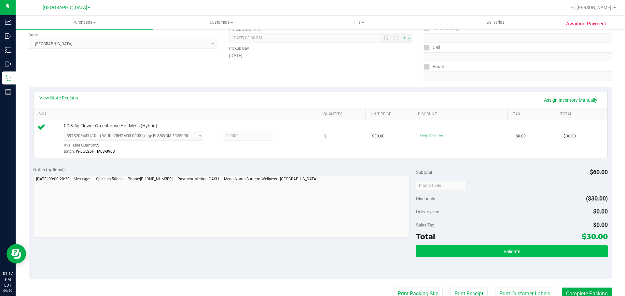
scroll to position [195, 0]
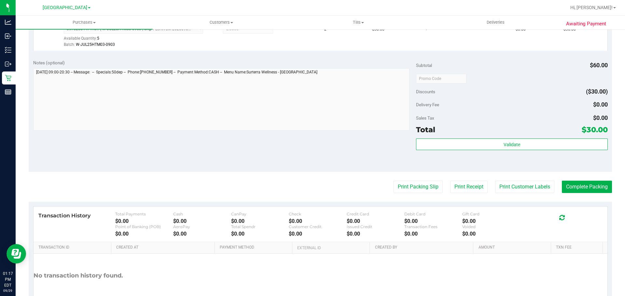
click at [523, 151] on div "Validate" at bounding box center [511, 153] width 191 height 29
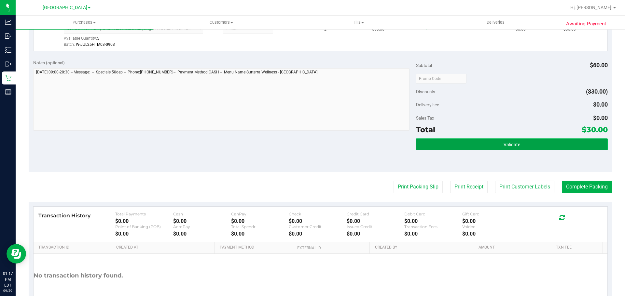
click at [522, 144] on button "Validate" at bounding box center [511, 145] width 191 height 12
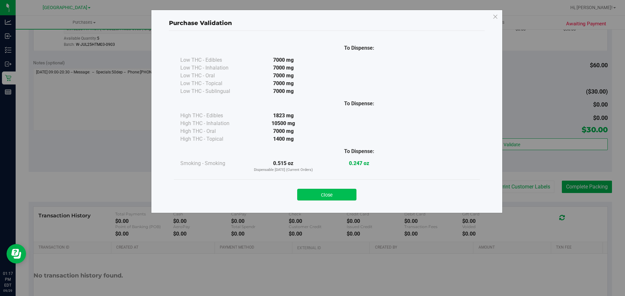
click at [319, 191] on button "Close" at bounding box center [326, 195] width 59 height 12
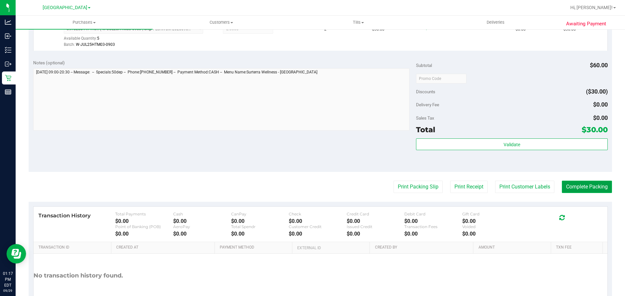
click at [567, 191] on button "Complete Packing" at bounding box center [586, 187] width 50 height 12
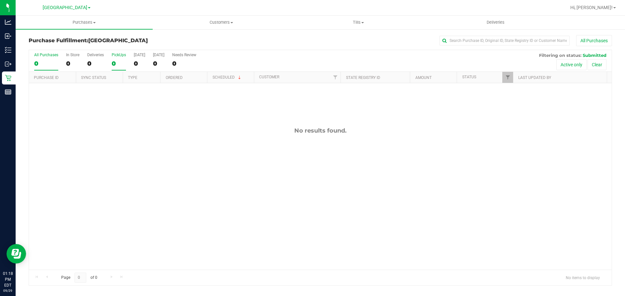
click at [124, 59] on label "PickUps 0" at bounding box center [119, 62] width 14 height 18
click at [0, 0] on input "PickUps 0" at bounding box center [0, 0] width 0 height 0
click at [146, 47] on div "Purchase Fulfillment: [GEOGRAPHIC_DATA] All Purchases" at bounding box center [320, 42] width 583 height 14
click at [123, 58] on label "PickUps 0" at bounding box center [119, 62] width 14 height 18
click at [0, 0] on input "PickUps 0" at bounding box center [0, 0] width 0 height 0
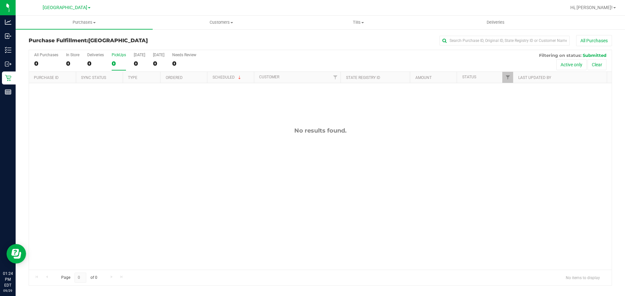
click at [159, 45] on div "Purchase Fulfillment: [GEOGRAPHIC_DATA] All Purchases" at bounding box center [320, 42] width 583 height 14
click at [121, 66] on div at bounding box center [320, 168] width 582 height 236
click at [120, 63] on div "0" at bounding box center [119, 63] width 14 height 7
click at [0, 0] on input "PickUps 0" at bounding box center [0, 0] width 0 height 0
drag, startPoint x: 171, startPoint y: 180, endPoint x: 173, endPoint y: 171, distance: 9.3
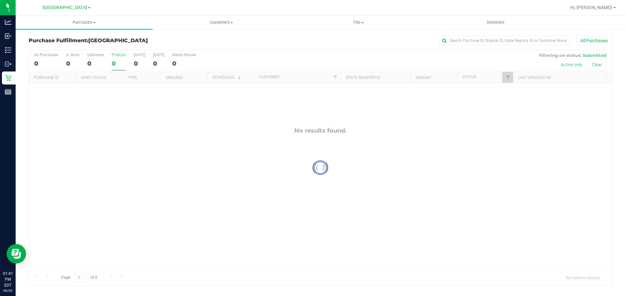
click at [173, 171] on div at bounding box center [320, 168] width 582 height 236
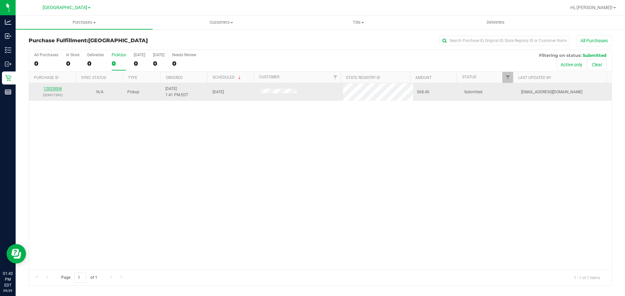
click at [51, 90] on link "12025004" at bounding box center [53, 89] width 18 height 5
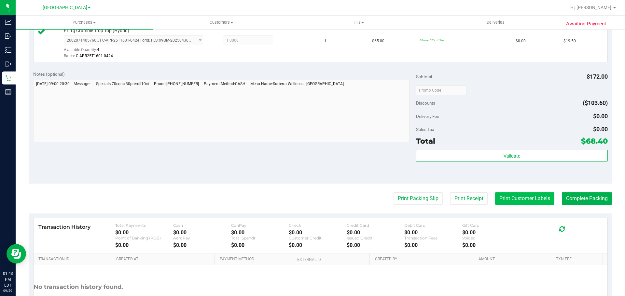
scroll to position [260, 0]
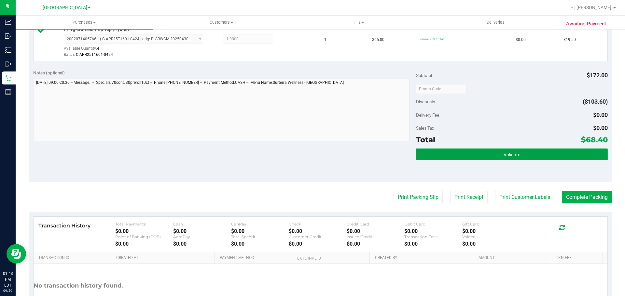
click at [483, 153] on button "Validate" at bounding box center [511, 155] width 191 height 12
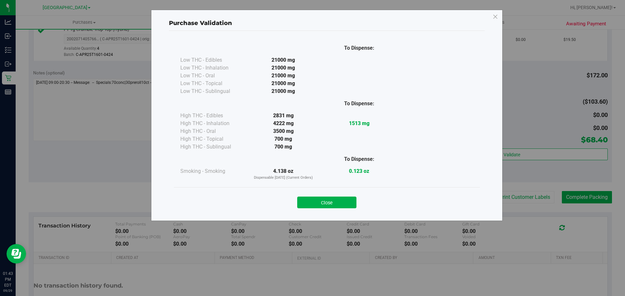
drag, startPoint x: 336, startPoint y: 205, endPoint x: 408, endPoint y: 191, distance: 73.4
click at [336, 205] on button "Close" at bounding box center [326, 203] width 59 height 12
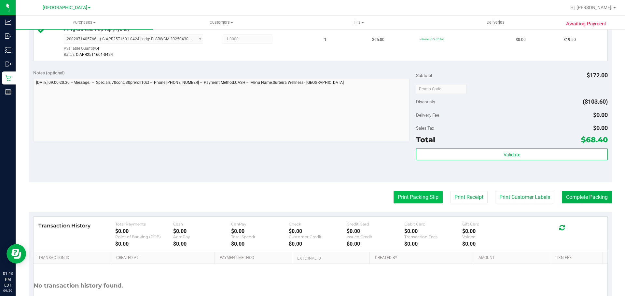
click at [406, 192] on button "Print Packing Slip" at bounding box center [417, 197] width 49 height 12
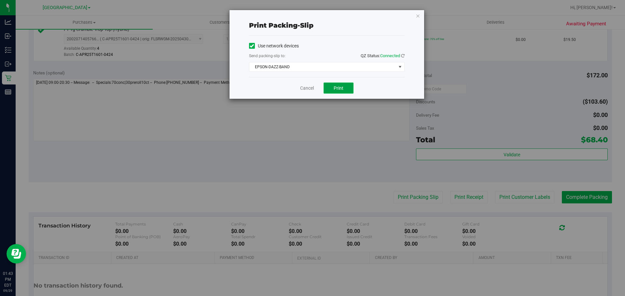
click at [337, 88] on span "Print" at bounding box center [338, 88] width 10 height 5
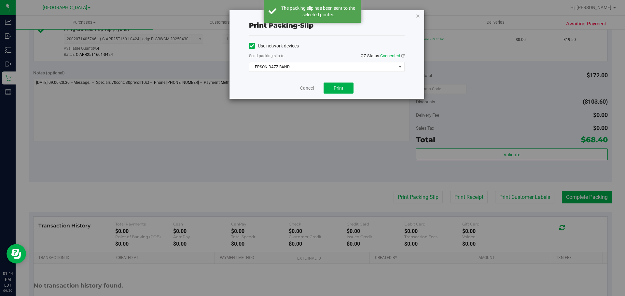
click at [307, 89] on link "Cancel" at bounding box center [307, 88] width 14 height 7
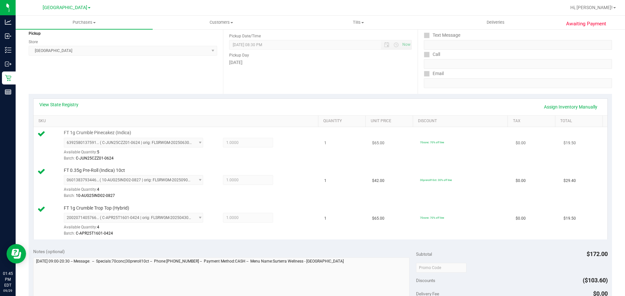
scroll to position [130, 0]
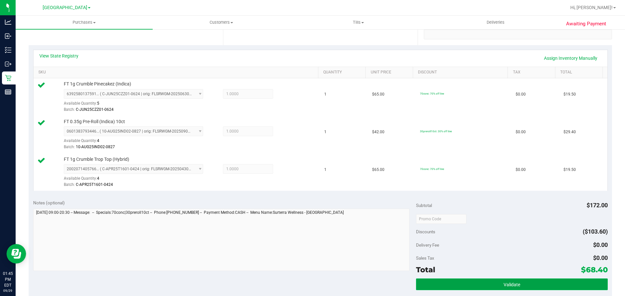
click at [455, 285] on button "Validate" at bounding box center [511, 285] width 191 height 12
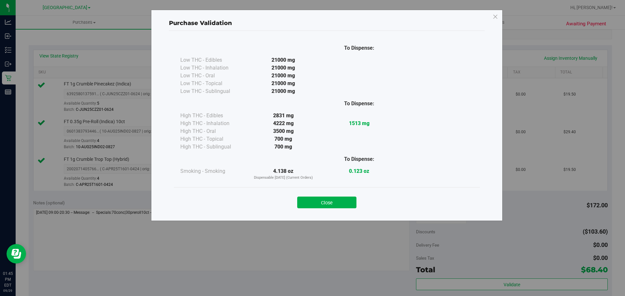
click at [320, 198] on button "Close" at bounding box center [326, 203] width 59 height 12
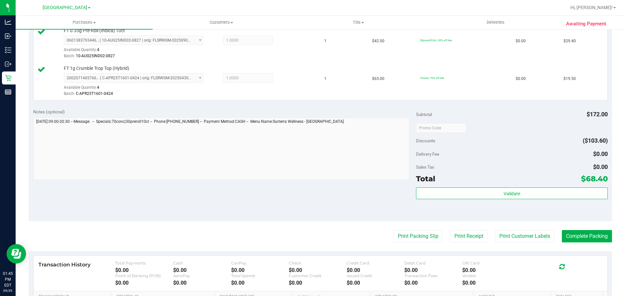
scroll to position [311, 0]
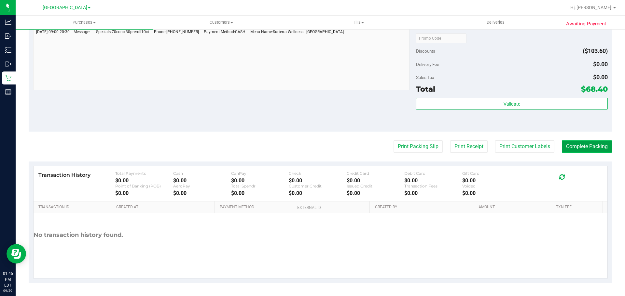
click at [569, 149] on button "Complete Packing" at bounding box center [586, 147] width 50 height 12
click at [280, 141] on div "Print Packing Slip Print Receipt Print Customer Labels Complete Packing" at bounding box center [320, 147] width 583 height 12
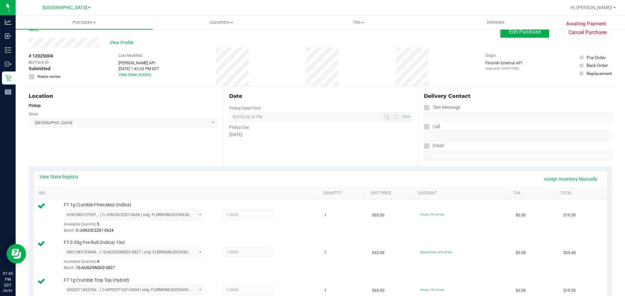
scroll to position [0, 0]
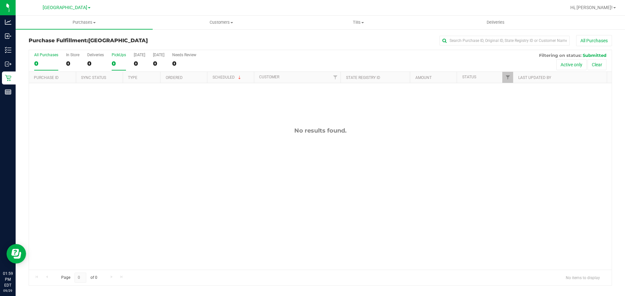
click at [124, 65] on div "0" at bounding box center [119, 63] width 14 height 7
click at [0, 0] on input "PickUps 0" at bounding box center [0, 0] width 0 height 0
click at [134, 120] on div "No results found." at bounding box center [320, 198] width 582 height 231
click at [130, 149] on div "No results found." at bounding box center [320, 198] width 582 height 231
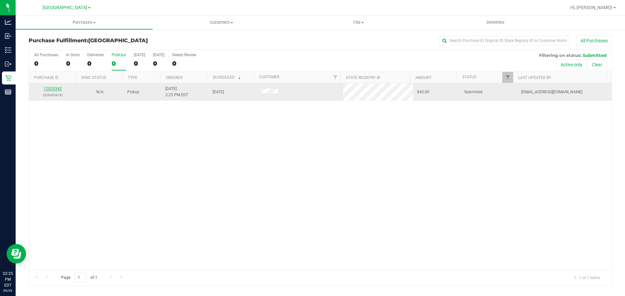
click at [60, 91] on link "12025342" at bounding box center [53, 89] width 18 height 5
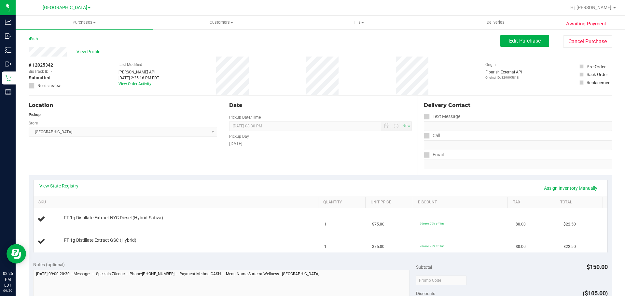
click at [177, 154] on div "Location Pickup Store [GEOGRAPHIC_DATA] WC Select Store [PERSON_NAME][GEOGRAPHI…" at bounding box center [126, 136] width 194 height 80
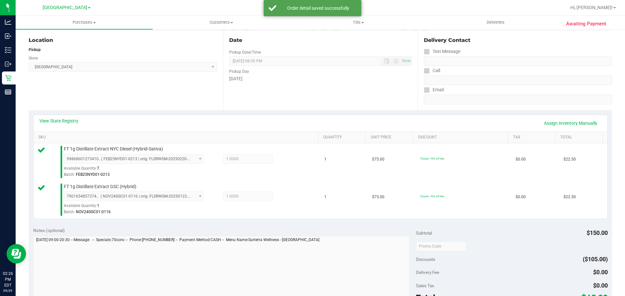
scroll to position [228, 0]
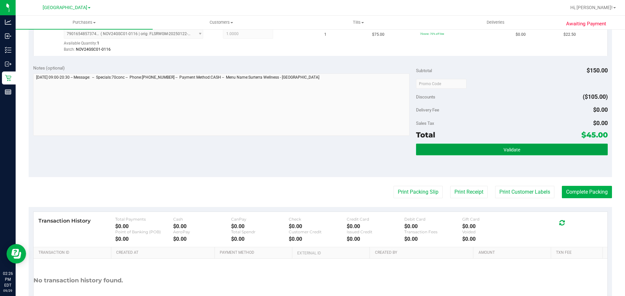
click at [451, 145] on button "Validate" at bounding box center [511, 150] width 191 height 12
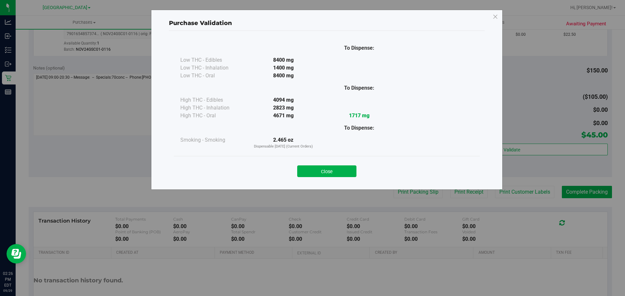
drag, startPoint x: 327, startPoint y: 173, endPoint x: 348, endPoint y: 170, distance: 21.1
click at [328, 173] on button "Close" at bounding box center [326, 172] width 59 height 12
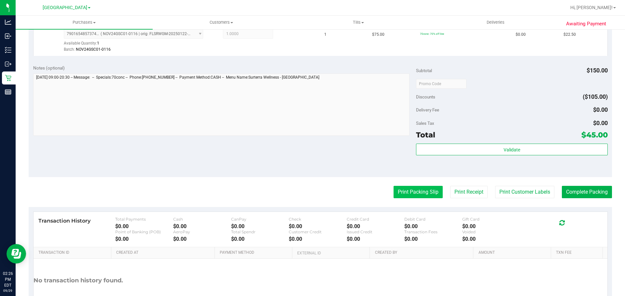
click at [406, 190] on button "Print Packing Slip" at bounding box center [417, 192] width 49 height 12
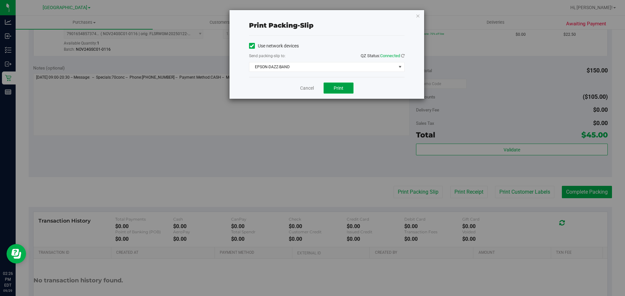
click at [333, 91] on button "Print" at bounding box center [338, 88] width 30 height 11
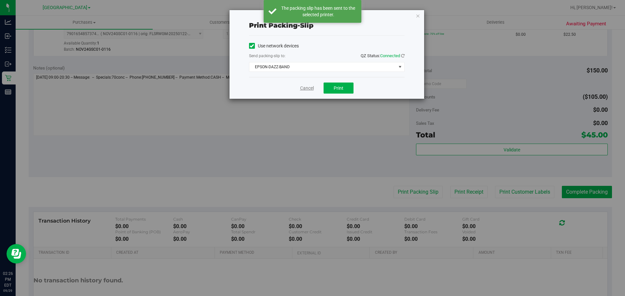
click at [311, 89] on link "Cancel" at bounding box center [307, 88] width 14 height 7
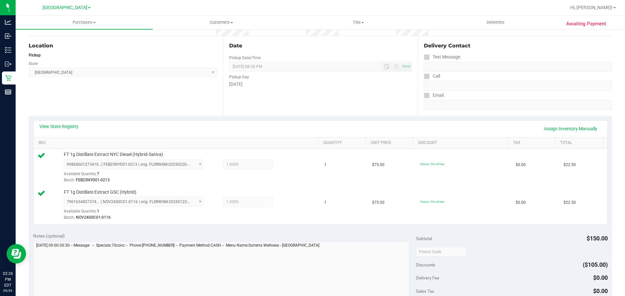
scroll to position [163, 0]
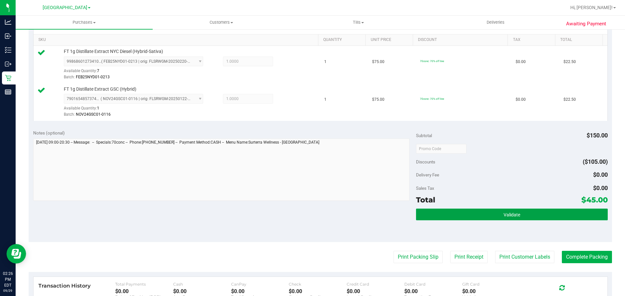
click at [441, 220] on button "Validate" at bounding box center [511, 215] width 191 height 12
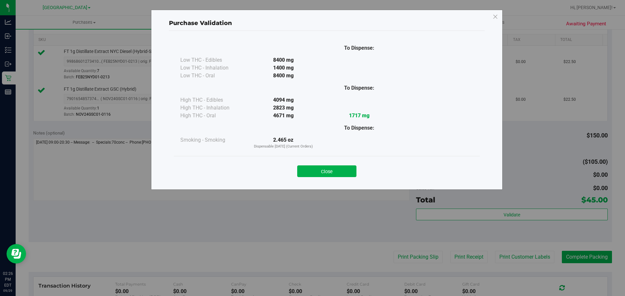
click at [338, 179] on div "Close" at bounding box center [327, 169] width 306 height 26
drag, startPoint x: 338, startPoint y: 175, endPoint x: 398, endPoint y: 202, distance: 66.1
click at [338, 175] on button "Close" at bounding box center [326, 172] width 59 height 12
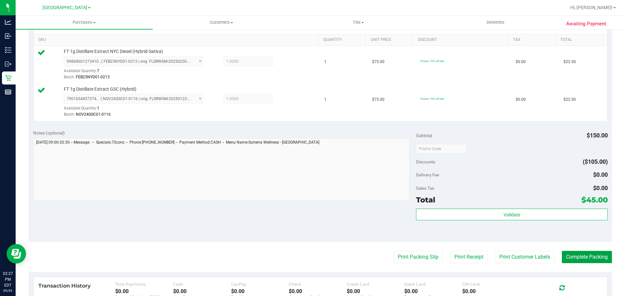
click at [585, 257] on button "Complete Packing" at bounding box center [586, 257] width 50 height 12
click at [541, 182] on div "Subtotal $150.00 Discounts ($105.00) Delivery Fee $0.00 Sales Tax $0.00 Total $…" at bounding box center [511, 184] width 191 height 108
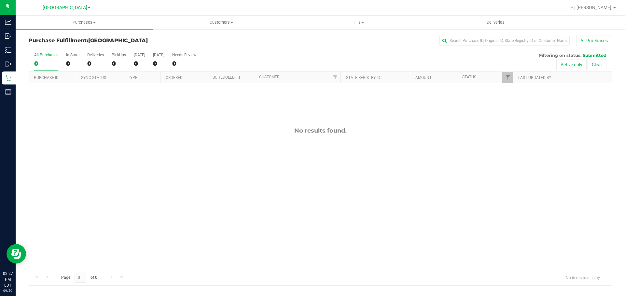
click at [340, 165] on div "No results found." at bounding box center [320, 198] width 582 height 231
click at [120, 66] on div "0" at bounding box center [119, 63] width 14 height 7
click at [0, 0] on input "PickUps 0" at bounding box center [0, 0] width 0 height 0
click at [119, 59] on label "PickUps 0" at bounding box center [119, 62] width 14 height 18
click at [0, 0] on input "PickUps 0" at bounding box center [0, 0] width 0 height 0
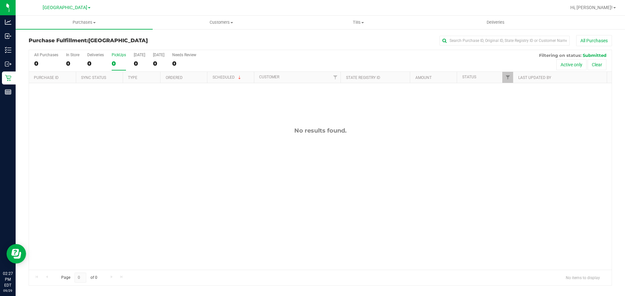
click at [195, 125] on div "No results found." at bounding box center [320, 198] width 582 height 231
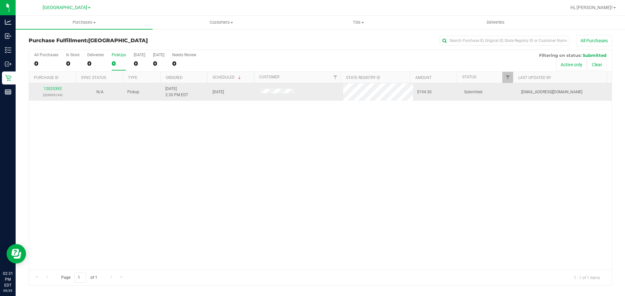
click at [52, 86] on div "12025392 (329095144)" at bounding box center [52, 92] width 39 height 12
click at [52, 89] on link "12025392" at bounding box center [53, 89] width 18 height 5
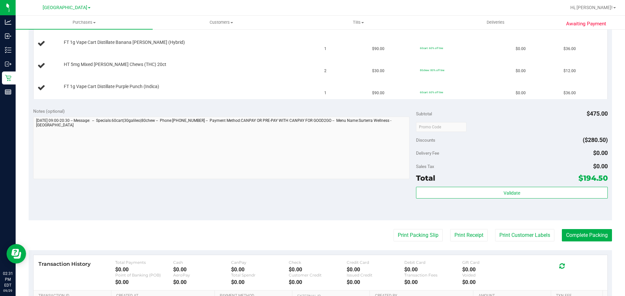
scroll to position [260, 0]
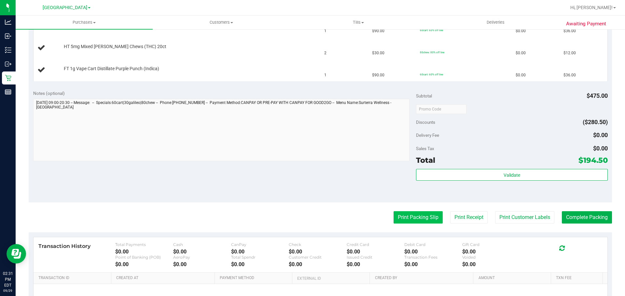
click at [408, 216] on button "Print Packing Slip" at bounding box center [417, 217] width 49 height 12
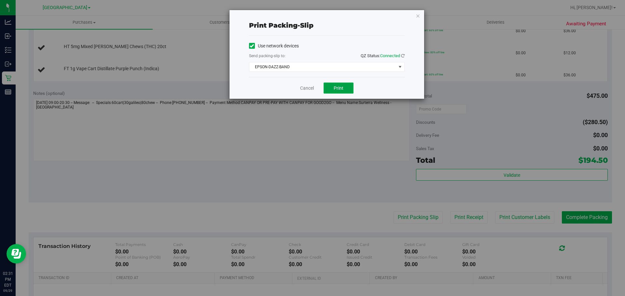
click at [346, 86] on button "Print" at bounding box center [338, 88] width 30 height 11
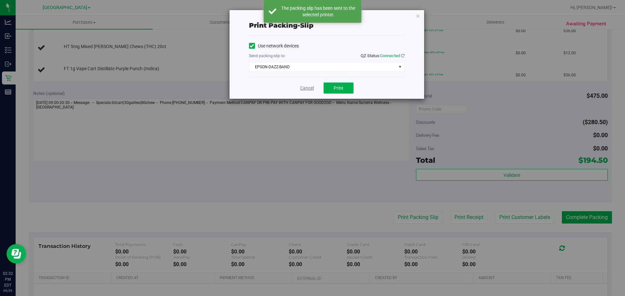
click at [311, 87] on link "Cancel" at bounding box center [307, 88] width 14 height 7
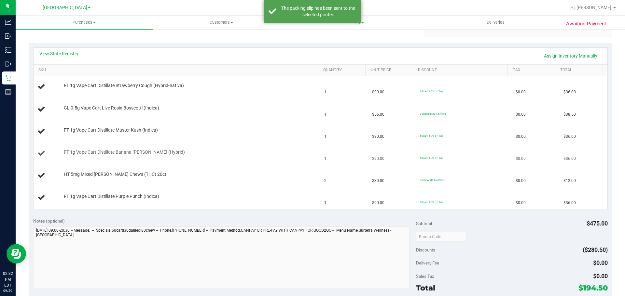
scroll to position [98, 0]
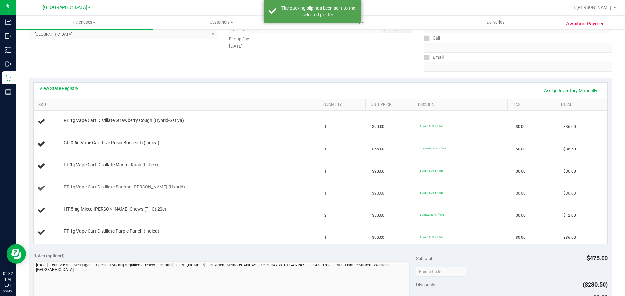
click at [356, 183] on td "1" at bounding box center [344, 189] width 48 height 22
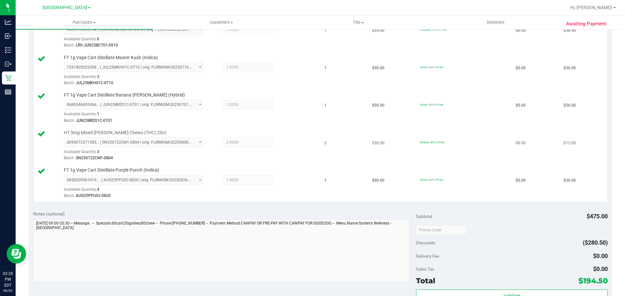
scroll to position [325, 0]
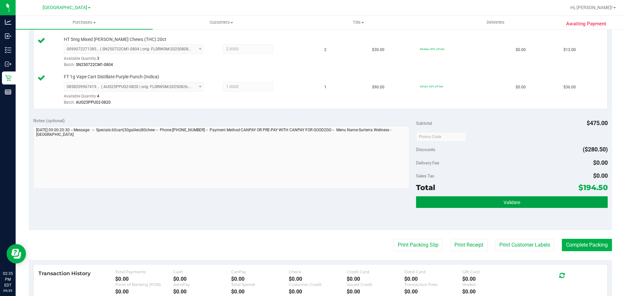
click at [460, 199] on button "Validate" at bounding box center [511, 202] width 191 height 12
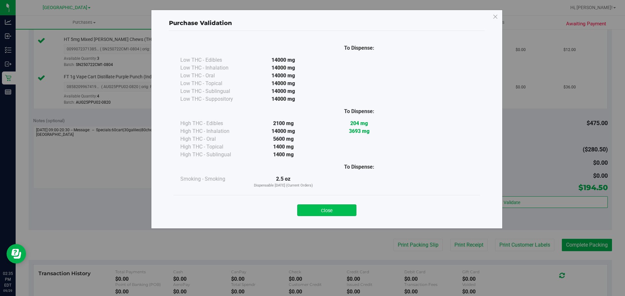
click at [348, 209] on button "Close" at bounding box center [326, 211] width 59 height 12
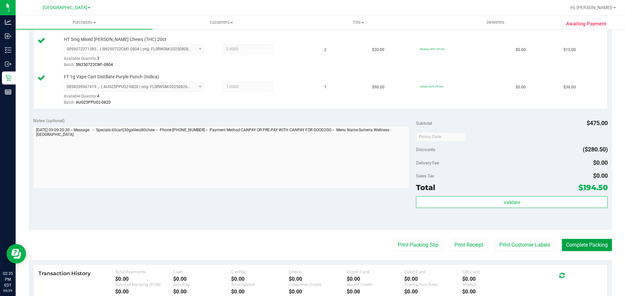
click at [571, 247] on button "Complete Packing" at bounding box center [586, 245] width 50 height 12
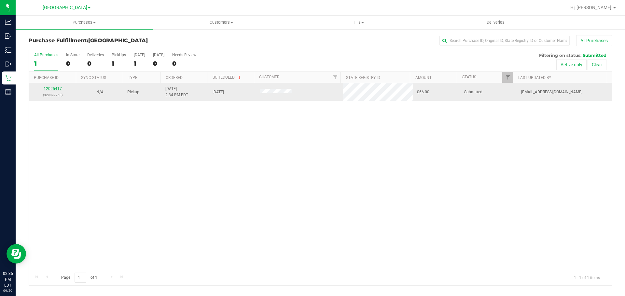
click at [55, 88] on link "12025417" at bounding box center [53, 89] width 18 height 5
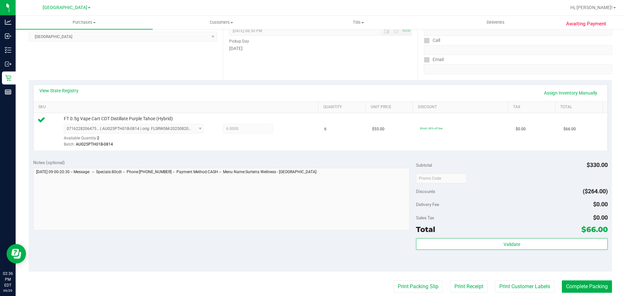
scroll to position [228, 0]
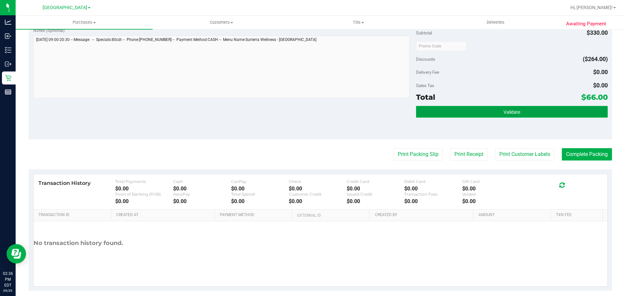
click at [503, 110] on span "Validate" at bounding box center [511, 112] width 17 height 5
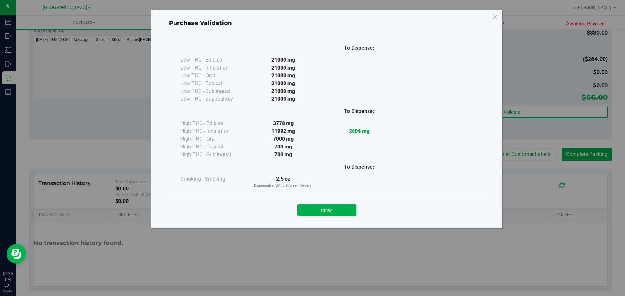
drag, startPoint x: 339, startPoint y: 208, endPoint x: 356, endPoint y: 191, distance: 23.9
click at [339, 208] on button "Close" at bounding box center [326, 211] width 59 height 12
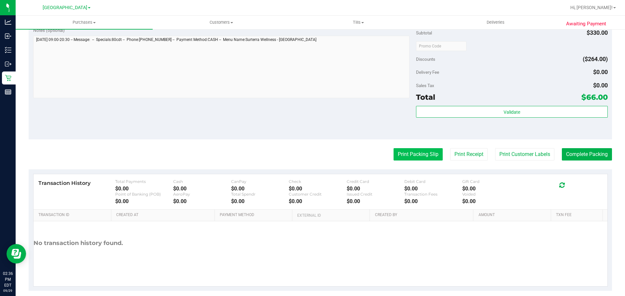
click at [393, 154] on button "Print Packing Slip" at bounding box center [417, 154] width 49 height 12
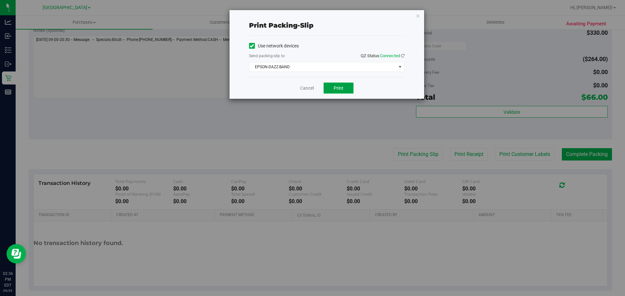
click at [344, 92] on button "Print" at bounding box center [338, 88] width 30 height 11
click at [308, 92] on div "Cancel Print" at bounding box center [326, 88] width 155 height 22
click at [309, 88] on link "Cancel" at bounding box center [307, 88] width 14 height 7
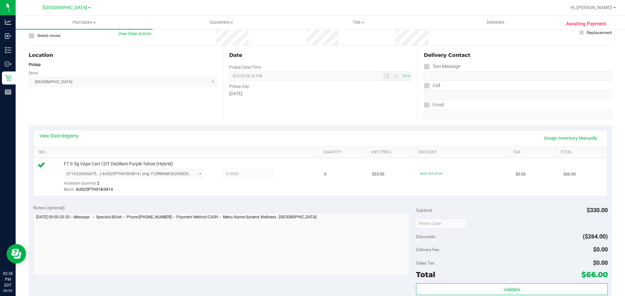
scroll to position [98, 0]
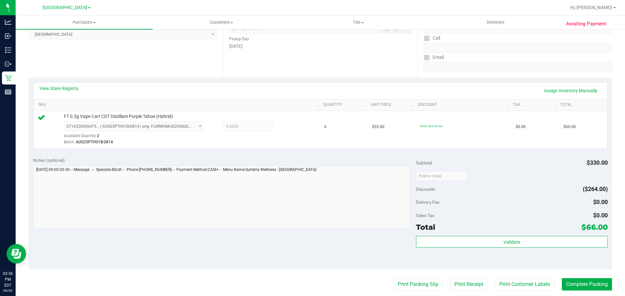
click at [489, 257] on div "Validate" at bounding box center [511, 250] width 191 height 29
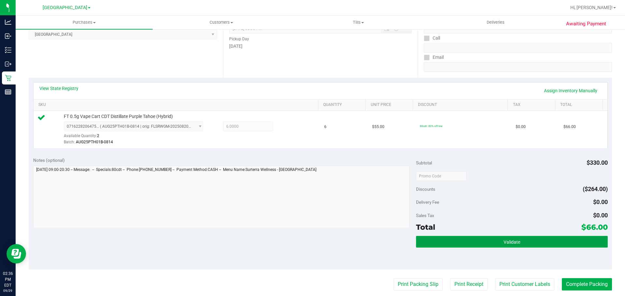
click at [490, 248] on button "Validate" at bounding box center [511, 242] width 191 height 12
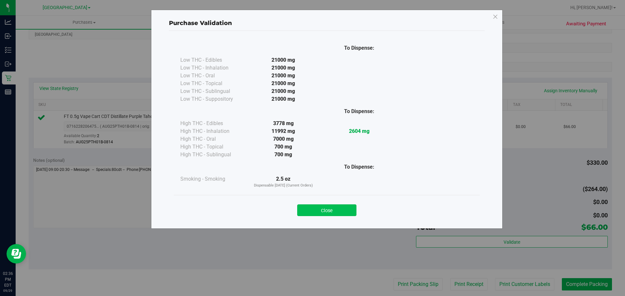
click at [323, 210] on button "Close" at bounding box center [326, 211] width 59 height 12
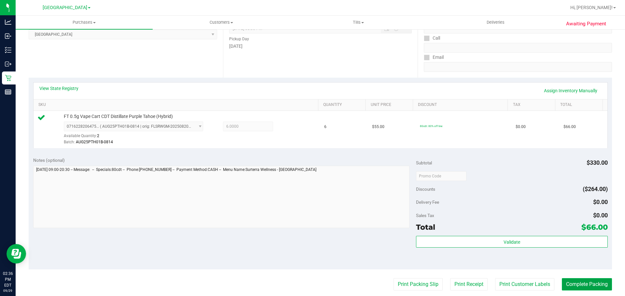
click at [582, 280] on button "Complete Packing" at bounding box center [586, 284] width 50 height 12
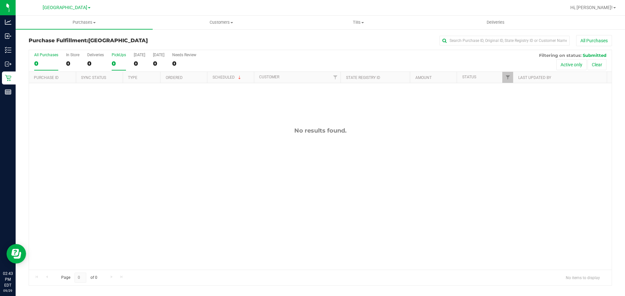
click at [122, 57] on label "PickUps 0" at bounding box center [119, 62] width 14 height 18
click at [0, 0] on input "PickUps 0" at bounding box center [0, 0] width 0 height 0
click at [165, 189] on div "No results found." at bounding box center [320, 198] width 582 height 231
click at [71, 23] on span "Purchases" at bounding box center [84, 23] width 137 height 6
click at [73, 39] on span "Summary of purchases" at bounding box center [49, 39] width 67 height 6
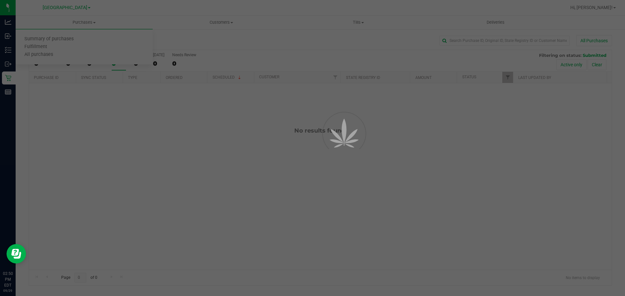
click at [495, 167] on div at bounding box center [312, 148] width 625 height 296
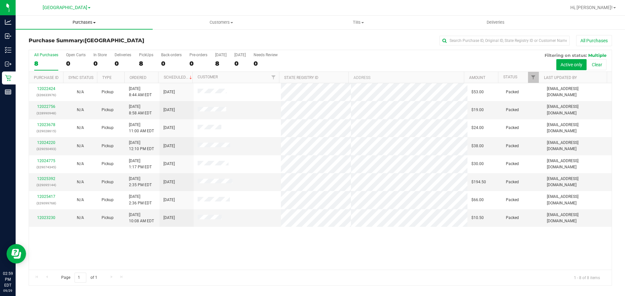
click at [82, 23] on span "Purchases" at bounding box center [84, 23] width 137 height 6
click at [68, 47] on li "Fulfillment" at bounding box center [84, 47] width 137 height 8
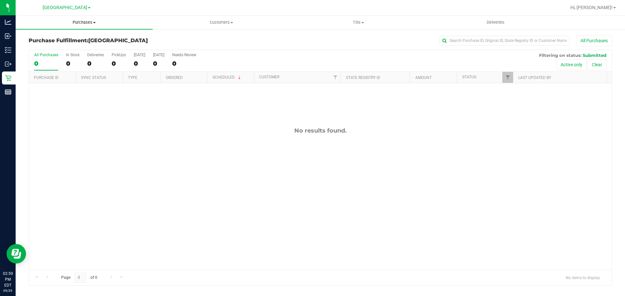
drag, startPoint x: 82, startPoint y: 24, endPoint x: 81, endPoint y: 31, distance: 6.9
click at [82, 24] on span "Purchases" at bounding box center [84, 23] width 137 height 6
click at [73, 44] on li "Fulfillment" at bounding box center [84, 47] width 137 height 8
click at [75, 16] on uib-tab-heading "Purchases Summary of purchases Fulfillment All purchases" at bounding box center [84, 23] width 137 height 14
click at [84, 43] on li "Summary of purchases" at bounding box center [84, 39] width 137 height 8
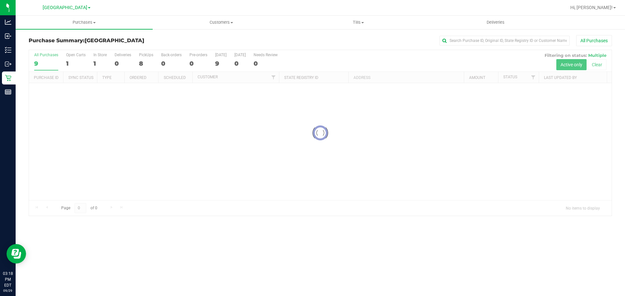
click at [303, 47] on div "Purchase Summary: [GEOGRAPHIC_DATA] All Purchases" at bounding box center [320, 42] width 583 height 14
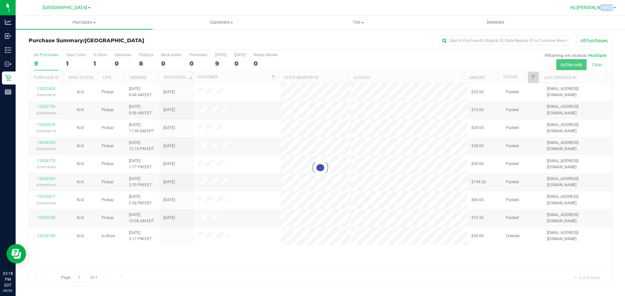
drag, startPoint x: 611, startPoint y: 5, endPoint x: 607, endPoint y: 6, distance: 4.7
click at [611, 5] on link "Hi, [PERSON_NAME]!" at bounding box center [592, 7] width 51 height 7
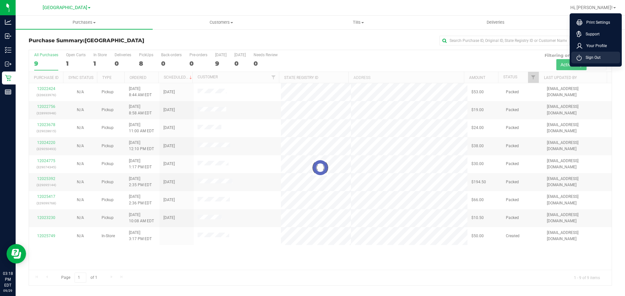
click at [588, 57] on span "Sign Out" at bounding box center [590, 57] width 19 height 7
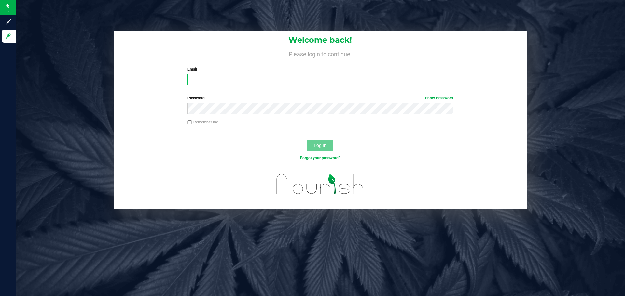
click at [366, 82] on input "Email" at bounding box center [319, 80] width 265 height 12
type input "[EMAIL_ADDRESS][DOMAIN_NAME]"
click at [307, 140] on button "Log In" at bounding box center [320, 146] width 26 height 12
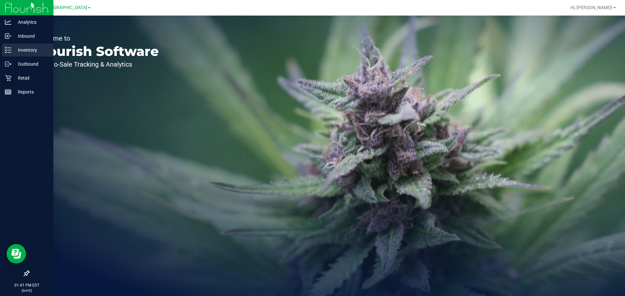
click at [12, 56] on div "Inventory" at bounding box center [27, 50] width 51 height 13
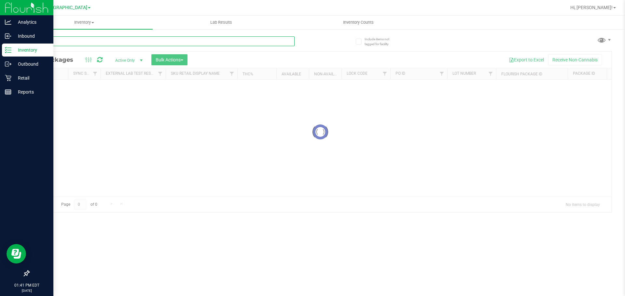
click at [123, 42] on input "text" at bounding box center [162, 41] width 266 height 10
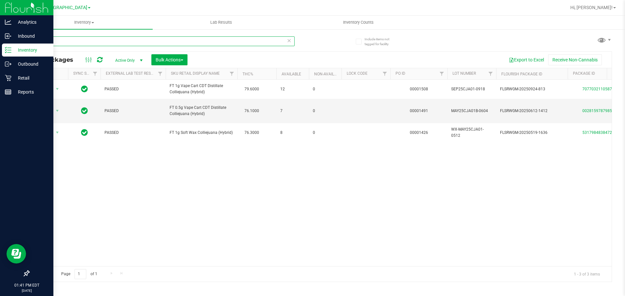
type input "cja"
click at [289, 42] on icon at bounding box center [289, 40] width 5 height 8
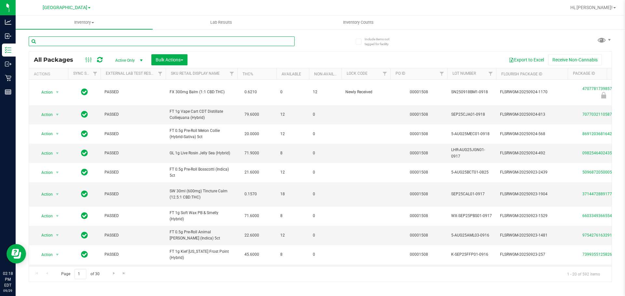
click at [126, 44] on input "text" at bounding box center [162, 41] width 266 height 10
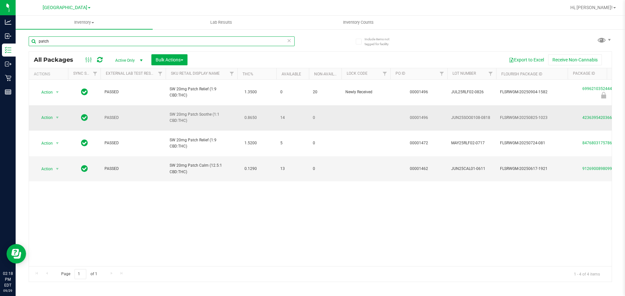
type input "patch"
drag, startPoint x: 245, startPoint y: 107, endPoint x: 258, endPoint y: 109, distance: 13.4
click at [256, 109] on td "0.8650" at bounding box center [256, 118] width 39 height 26
click at [267, 109] on td "0.8650" at bounding box center [256, 118] width 39 height 26
drag, startPoint x: 277, startPoint y: 109, endPoint x: 297, endPoint y: 107, distance: 19.9
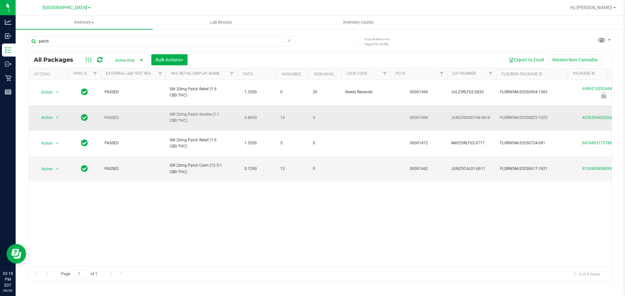
click at [294, 107] on td "14" at bounding box center [292, 118] width 33 height 26
click at [299, 115] on span "14" at bounding box center [292, 118] width 25 height 6
drag, startPoint x: 194, startPoint y: 142, endPoint x: 213, endPoint y: 143, distance: 19.2
click at [212, 156] on td "SW 20mg Patch Calm (12.5:1 CBD:THC)" at bounding box center [202, 168] width 72 height 25
click at [215, 163] on span "SW 20mg Patch Calm (12.5:1 CBD:THC)" at bounding box center [201, 169] width 64 height 12
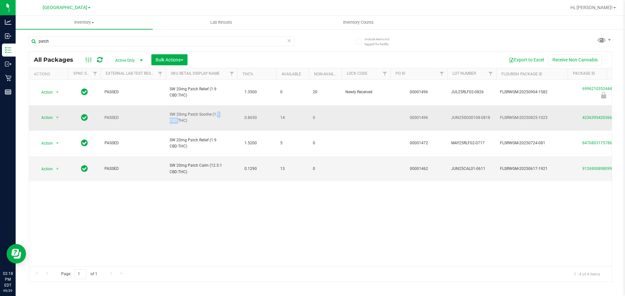
drag, startPoint x: 201, startPoint y: 106, endPoint x: 213, endPoint y: 109, distance: 12.7
click at [212, 112] on span "SW 20mg Patch Soothe (1:1 CBD:THC)" at bounding box center [201, 118] width 64 height 12
click at [214, 112] on span "SW 20mg Patch Soothe (1:1 CBD:THC)" at bounding box center [201, 118] width 64 height 12
click at [290, 41] on icon at bounding box center [289, 40] width 5 height 8
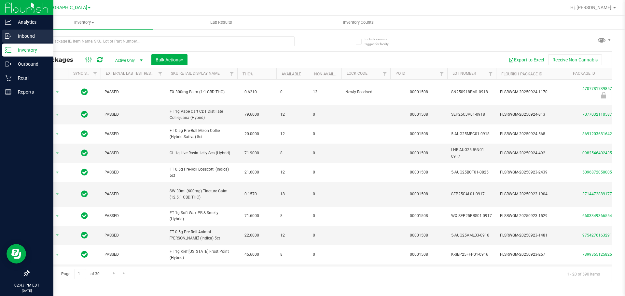
click at [4, 32] on div "Inbound" at bounding box center [27, 36] width 51 height 13
